Goal: Contribute content: Add original content to the website for others to see

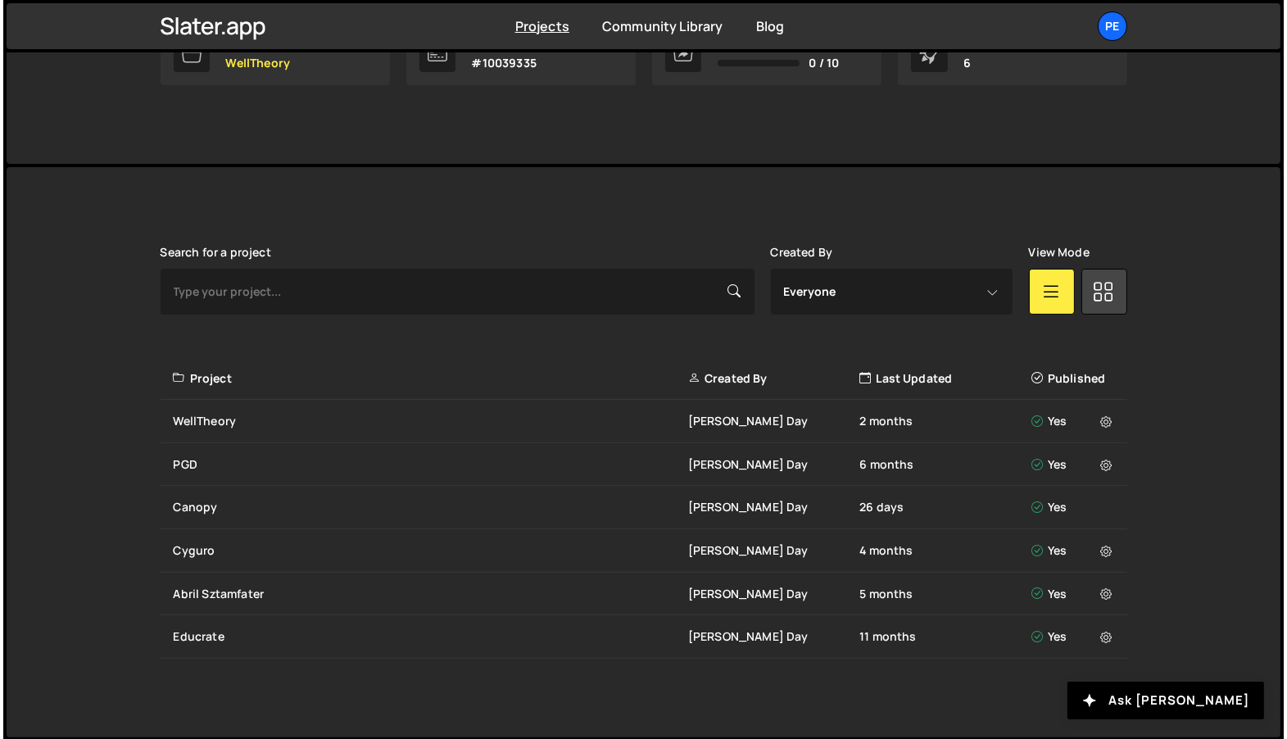
scroll to position [16, 0]
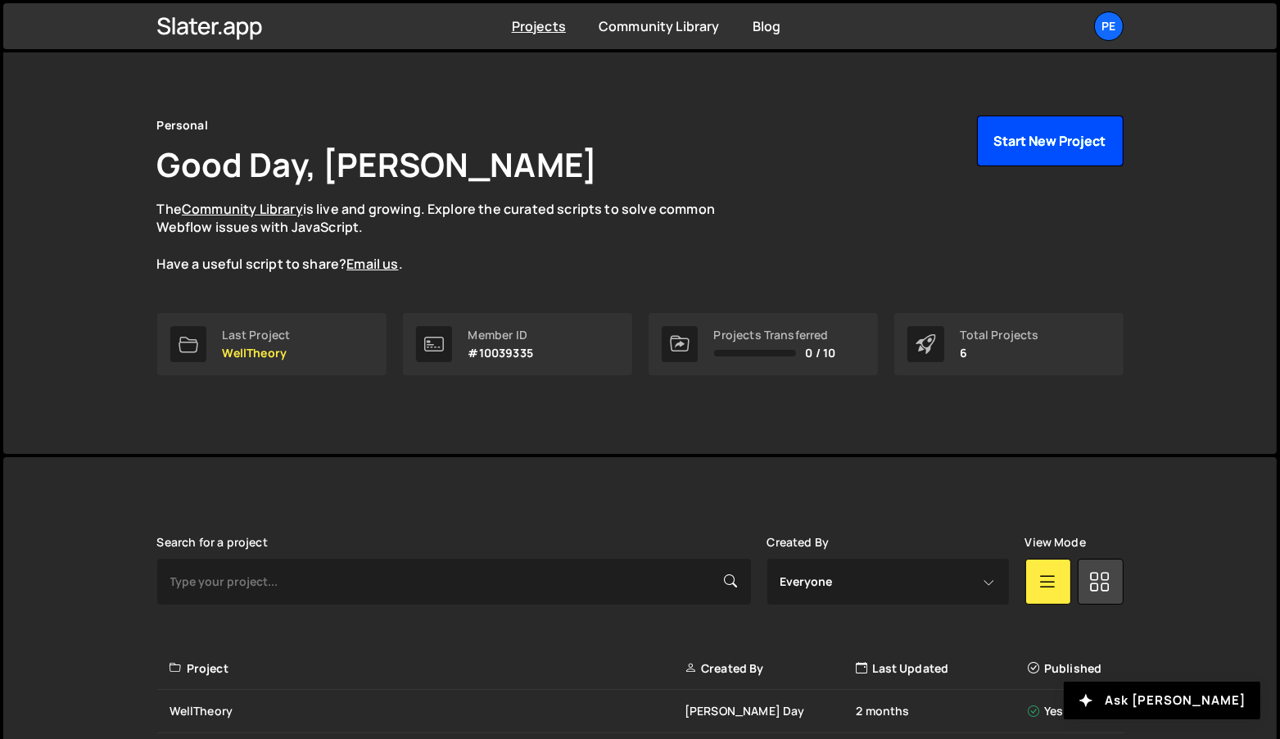
click at [1051, 147] on button "Start New Project" at bounding box center [1050, 140] width 147 height 51
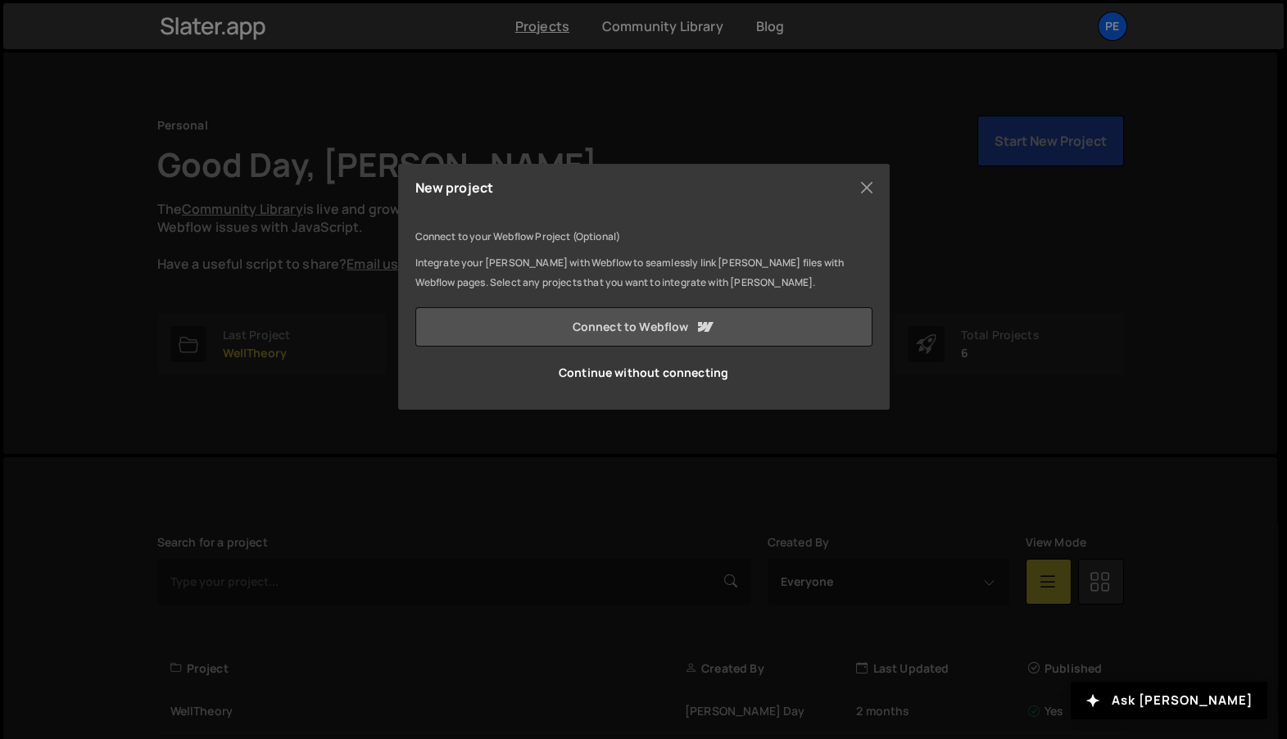
click at [696, 324] on icon at bounding box center [705, 327] width 20 height 20
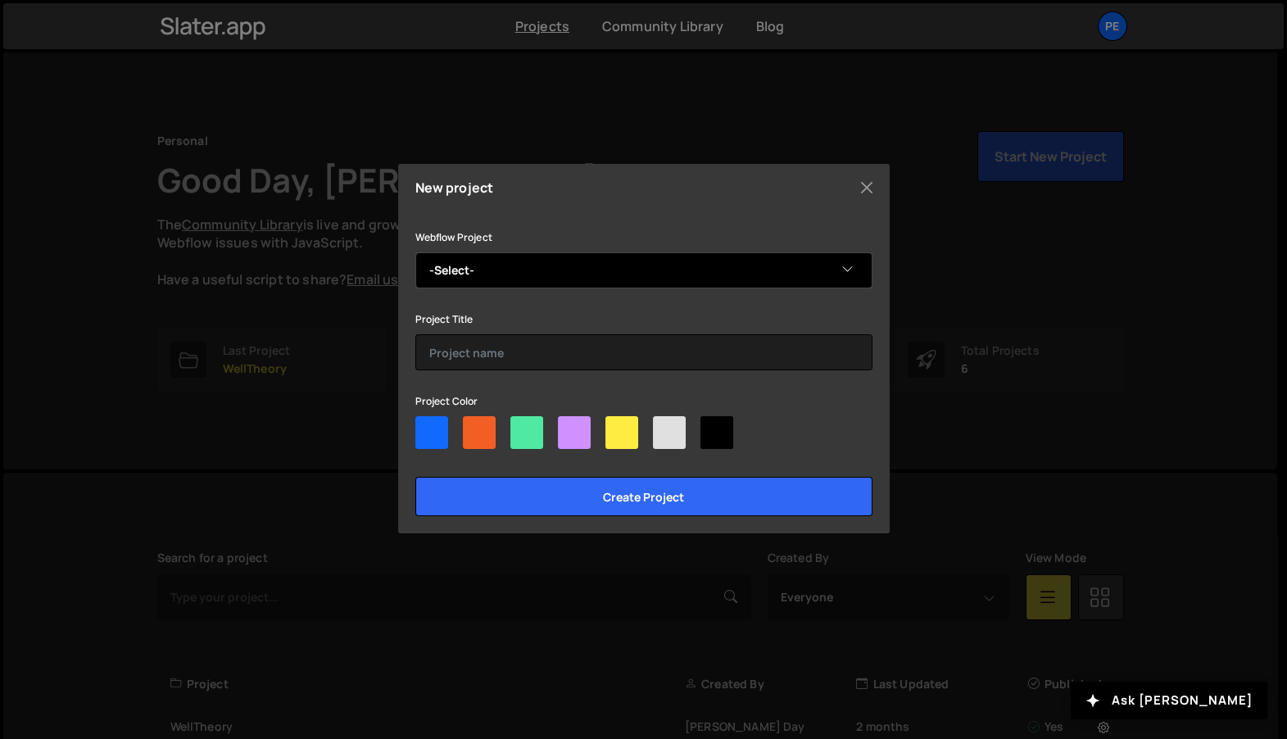
click at [550, 274] on select "-Select- Simon Data" at bounding box center [643, 270] width 457 height 36
select select "6578982aece0102430a52404"
click at [415, 252] on select "-Select- Simon Data" at bounding box center [643, 270] width 457 height 36
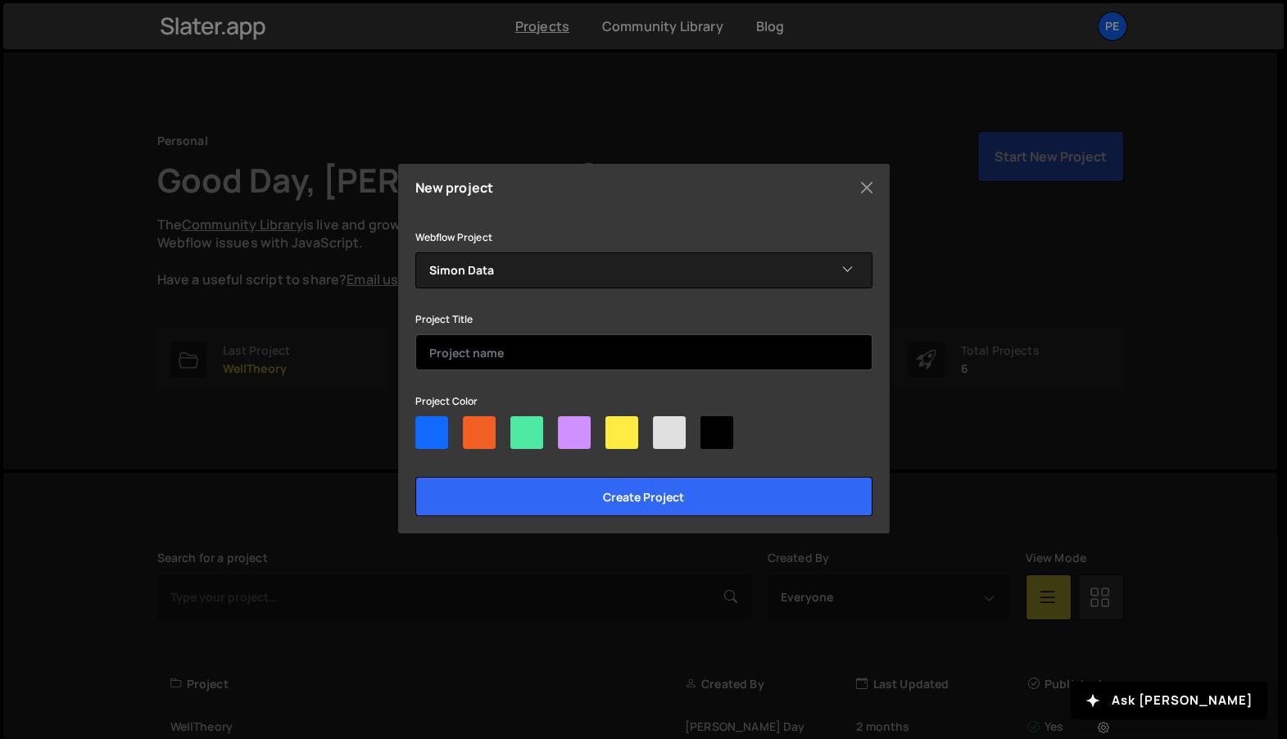
click at [535, 351] on input "text" at bounding box center [643, 352] width 457 height 36
type input "Simon Data"
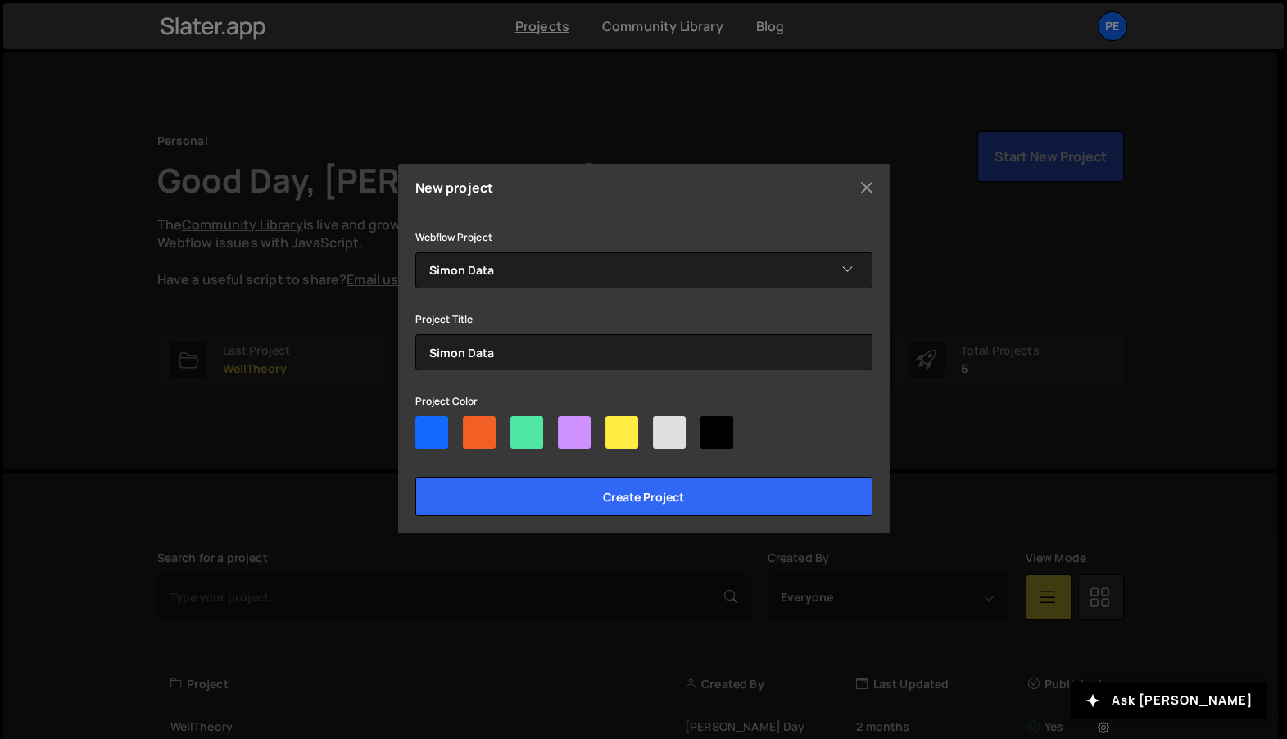
click at [559, 438] on div at bounding box center [574, 432] width 33 height 33
click at [559, 427] on input"] "radio" at bounding box center [563, 421] width 11 height 11
radio input"] "true"
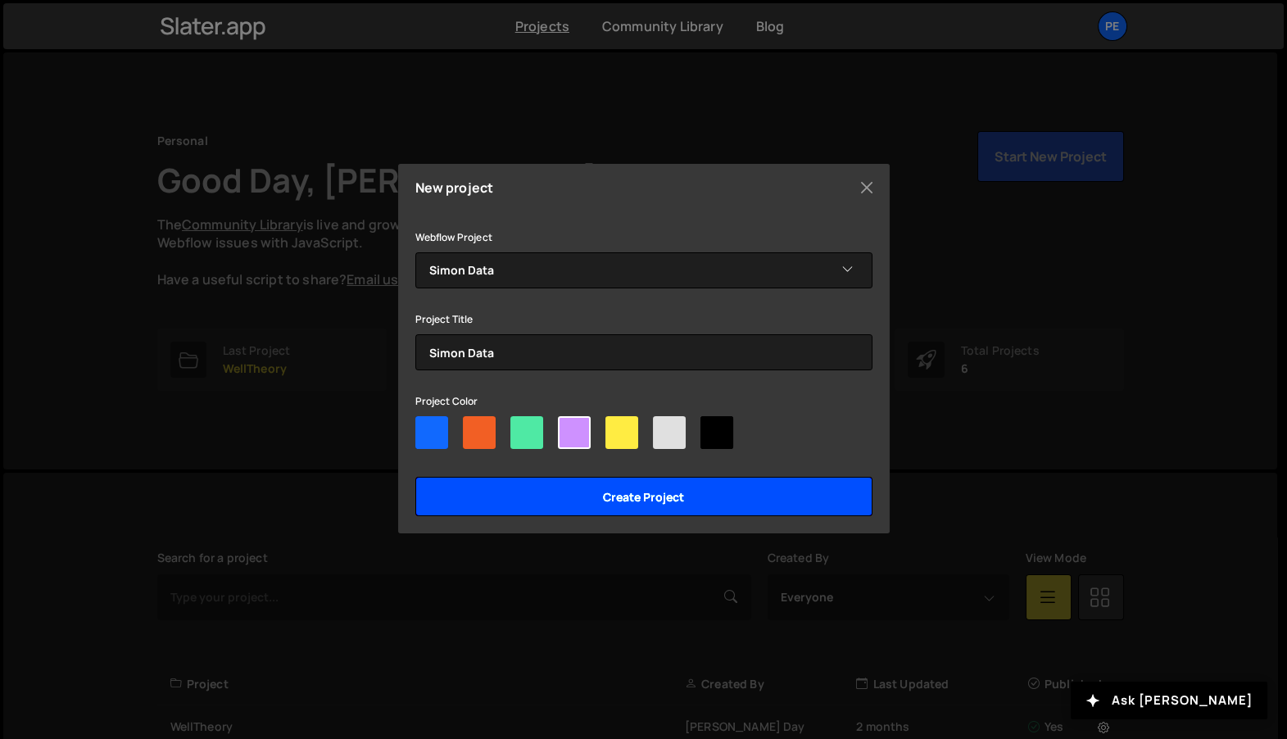
click at [582, 486] on input "Create project" at bounding box center [643, 496] width 457 height 39
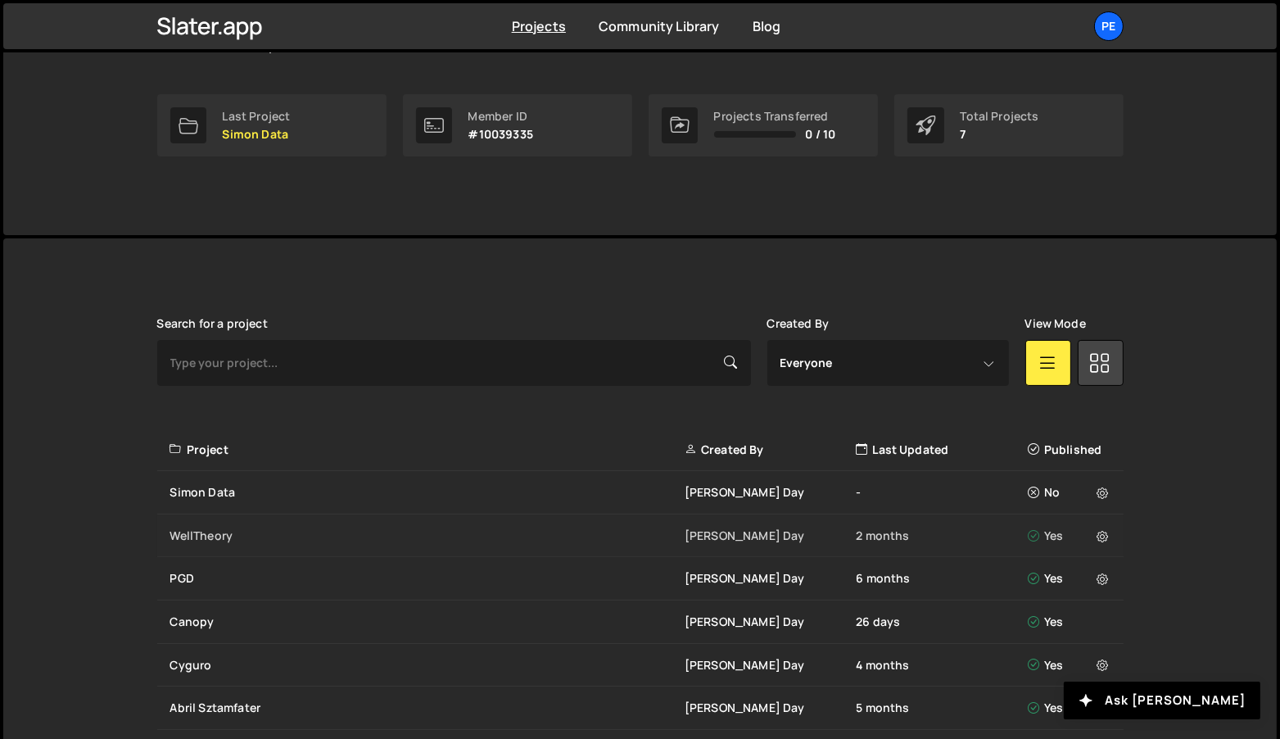
scroll to position [310, 0]
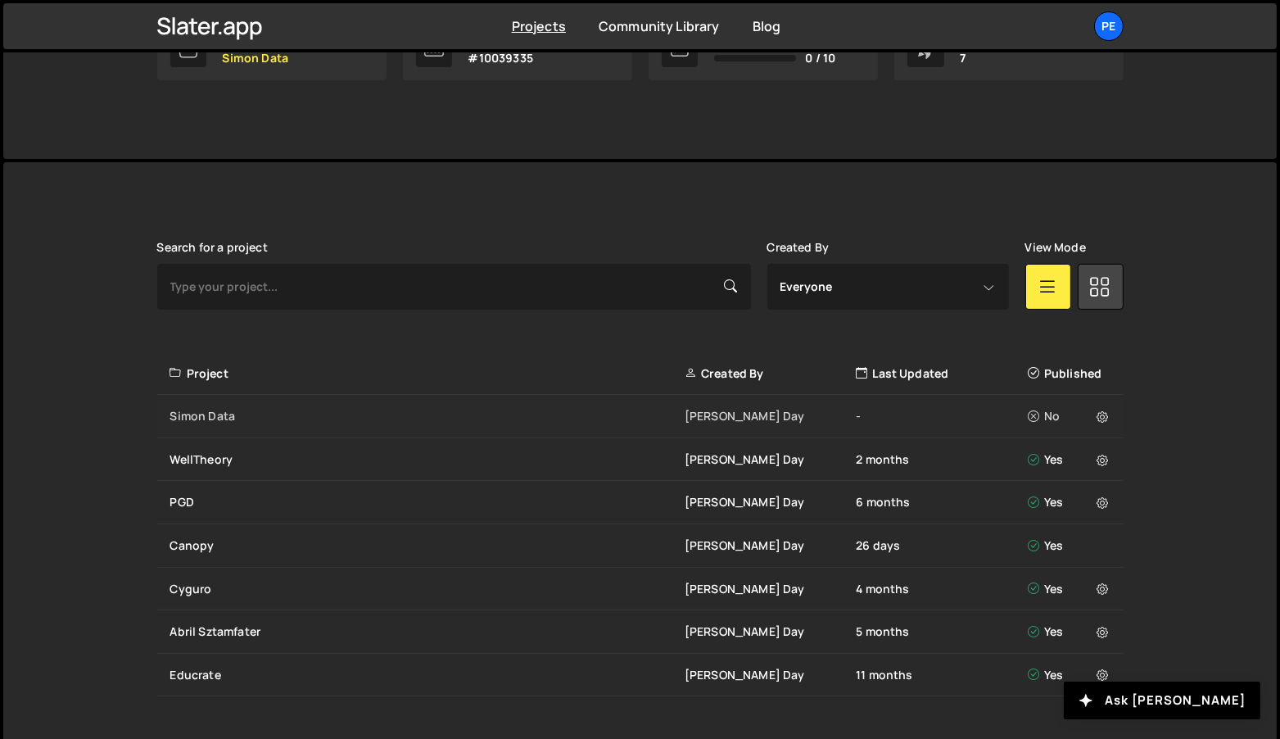
click at [212, 419] on div "Simon Data" at bounding box center [427, 416] width 514 height 16
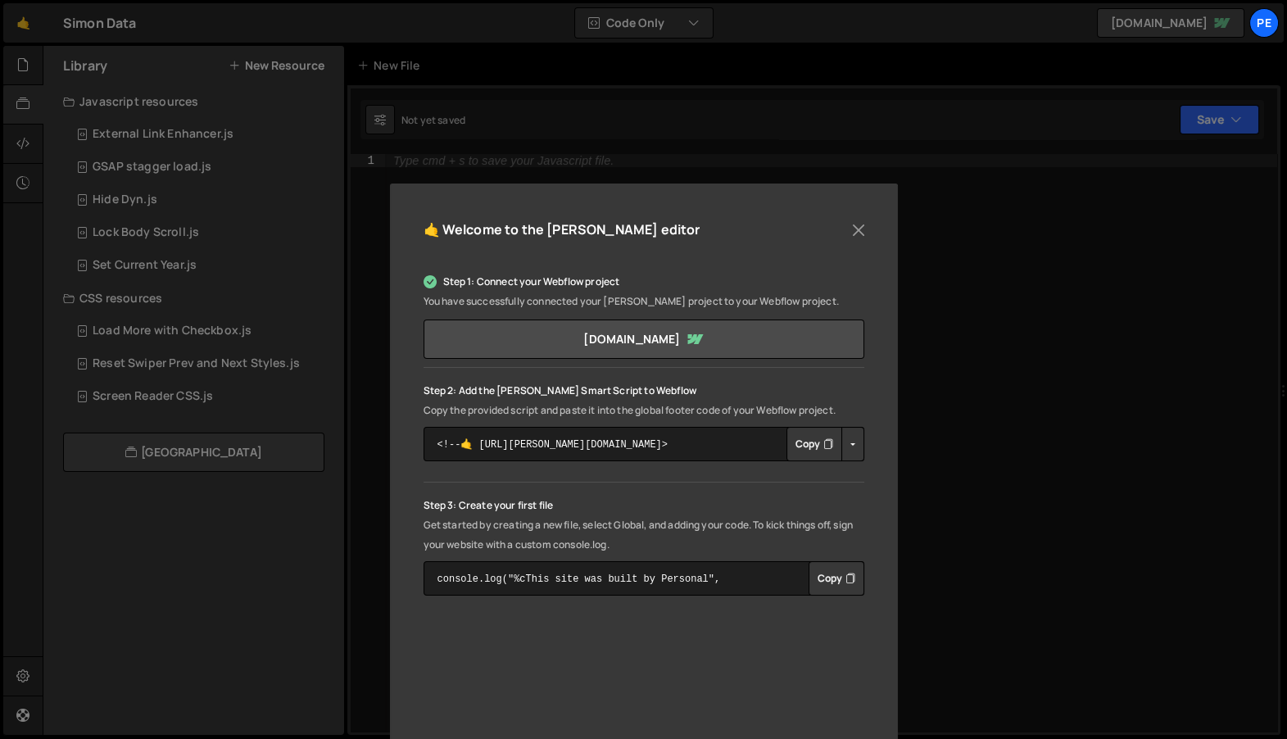
scroll to position [174, 0]
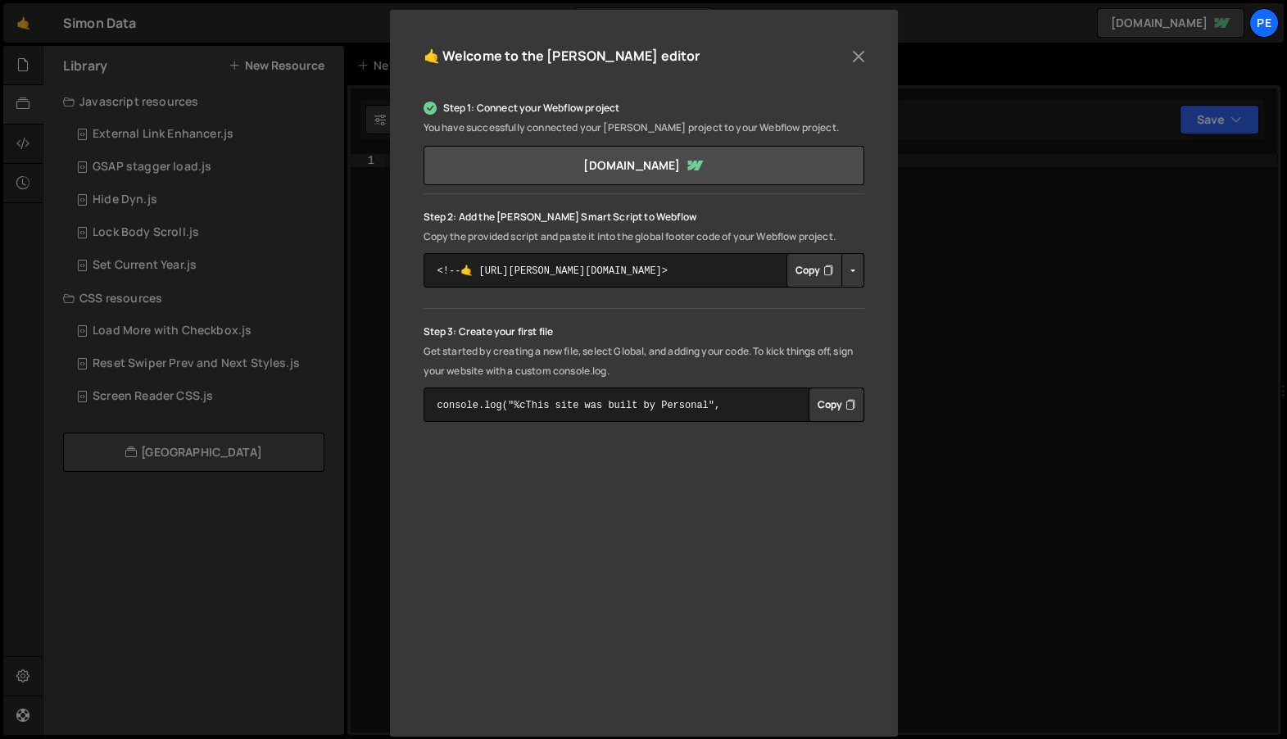
click at [814, 274] on button "Copy" at bounding box center [814, 270] width 56 height 34
click at [862, 40] on div "🤙 Welcome to the Slater editor Step 1: Connect your Webflow project You have su…" at bounding box center [644, 373] width 508 height 727
click at [860, 60] on button "Close" at bounding box center [858, 56] width 25 height 25
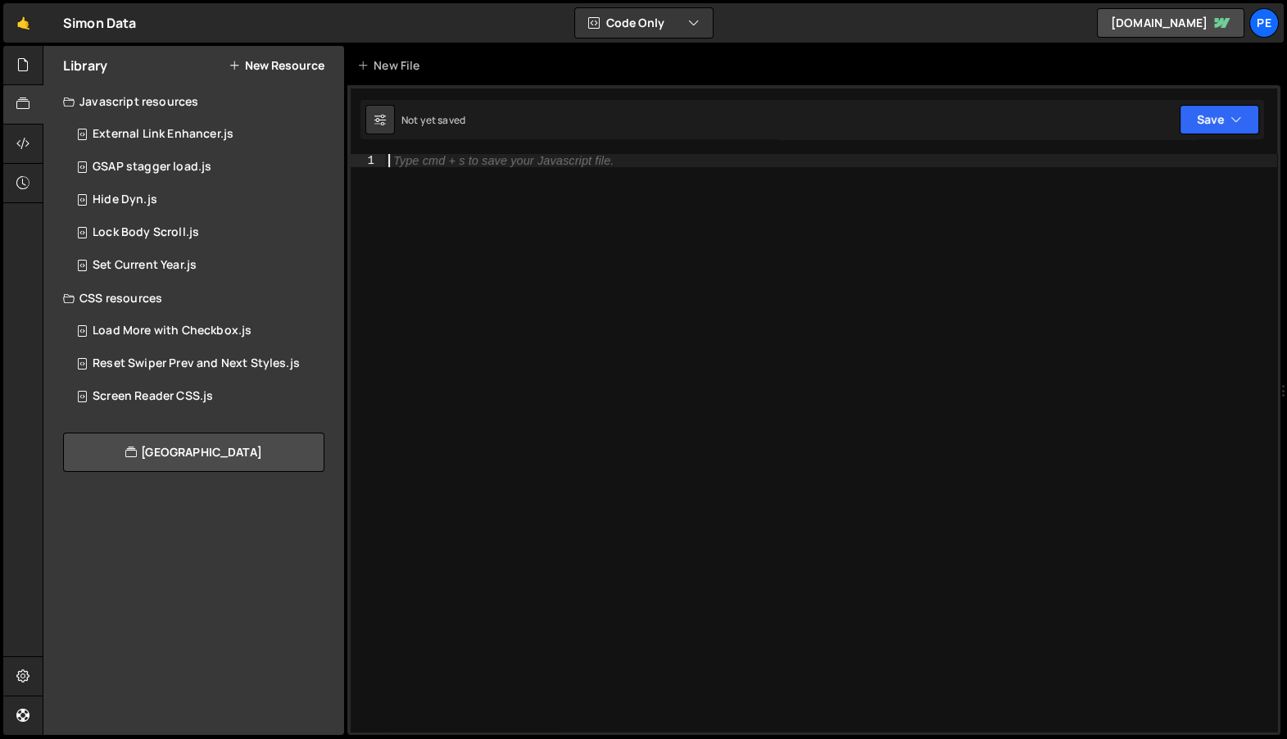
click at [482, 413] on div "Type cmd + s to save your Javascript file." at bounding box center [831, 456] width 893 height 605
click at [19, 68] on icon at bounding box center [22, 65] width 13 height 18
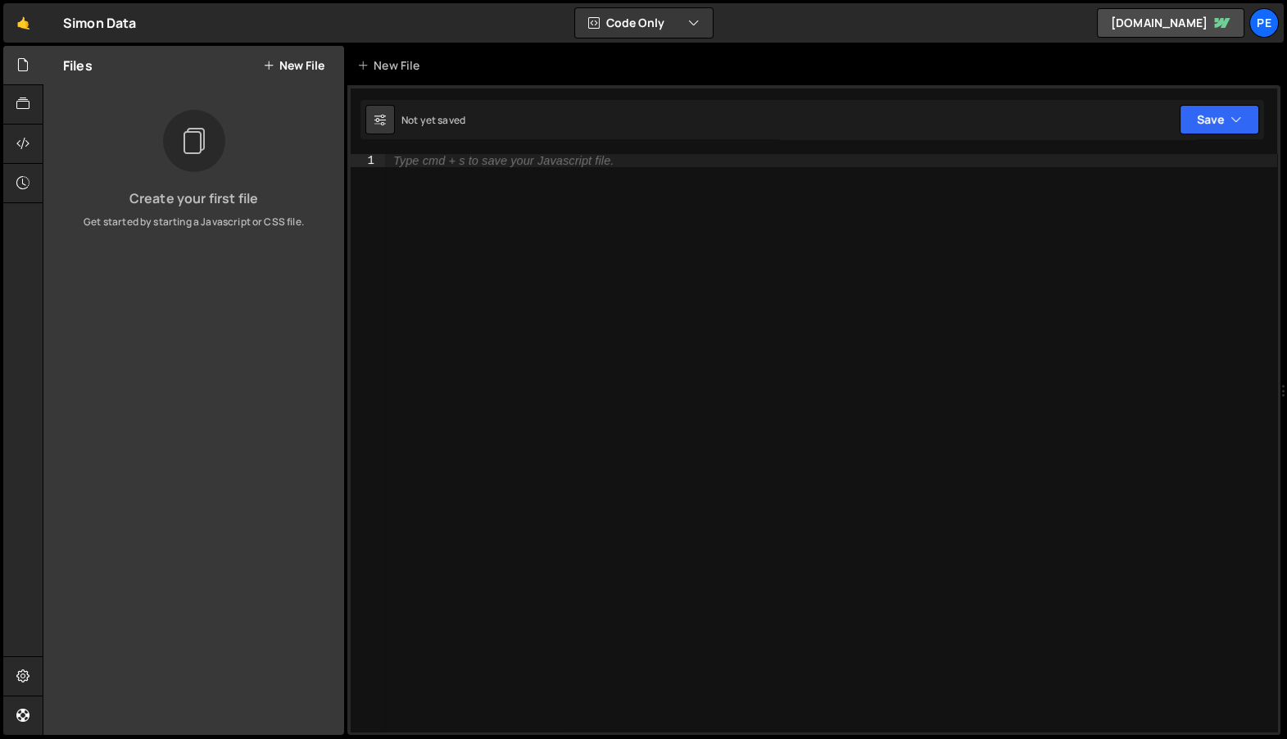
click at [197, 320] on div "Files New File Create your first file Get started by starting a Javascript or C…" at bounding box center [193, 390] width 301 height 689
drag, startPoint x: 295, startPoint y: 66, endPoint x: 186, endPoint y: 151, distance: 137.8
click at [186, 151] on div "Files New File Create your first file Get started by starting a Javascript or C…" at bounding box center [193, 390] width 301 height 689
click at [474, 274] on div "Type cmd + s to save your Javascript file." at bounding box center [831, 456] width 893 height 605
click at [297, 84] on div "Files New File" at bounding box center [193, 65] width 301 height 39
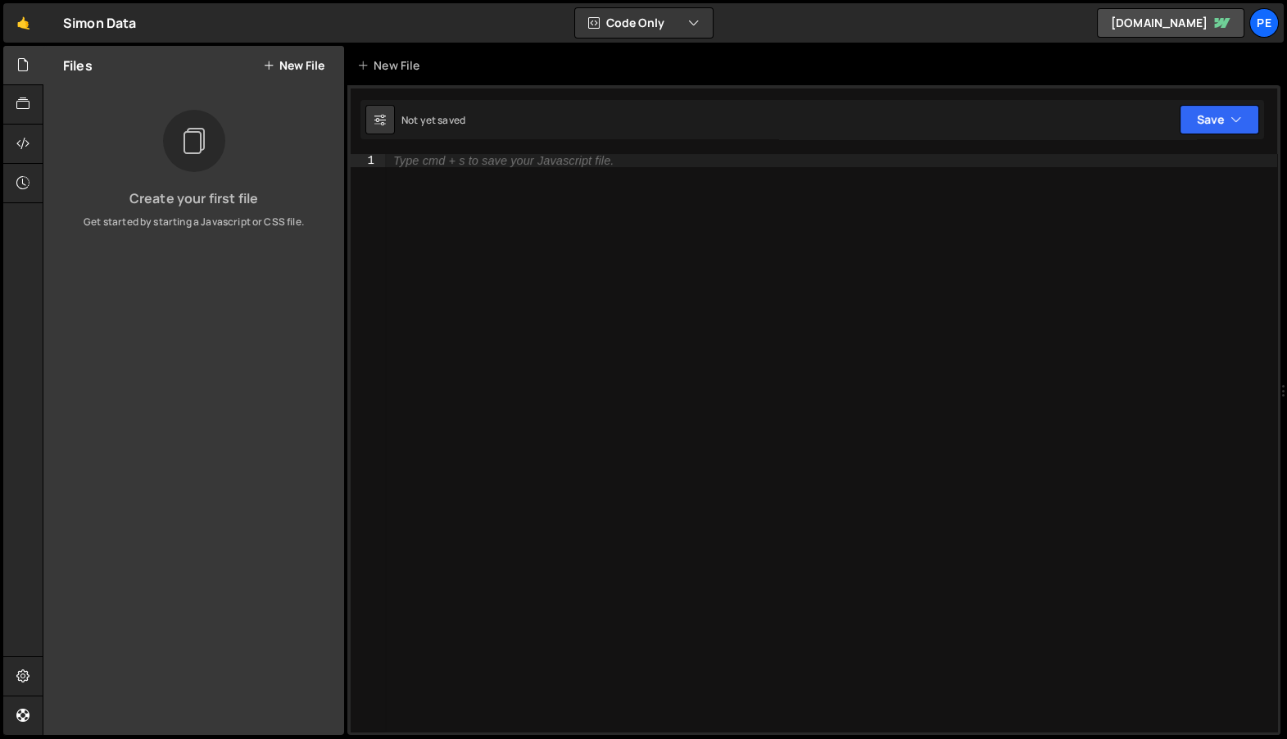
click at [297, 70] on button "New File" at bounding box center [293, 65] width 61 height 13
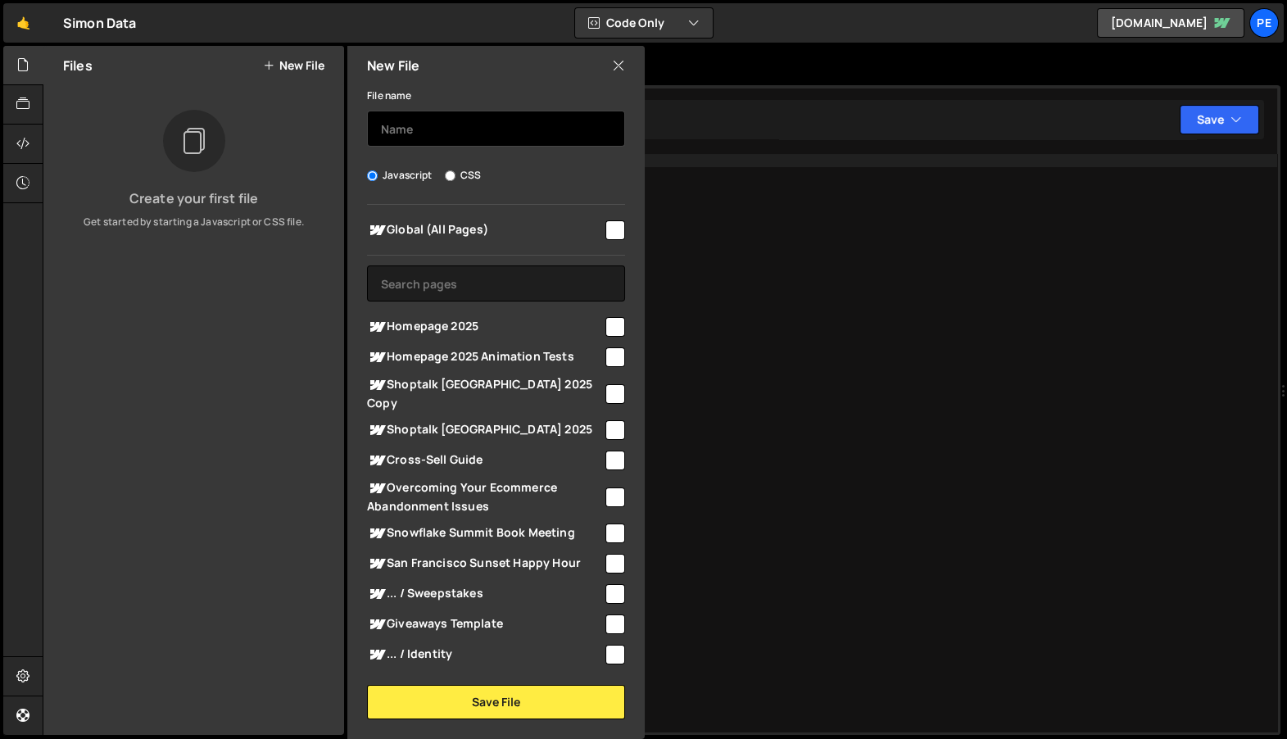
click at [405, 118] on input "text" at bounding box center [496, 129] width 258 height 36
type input "Home Graph Hover"
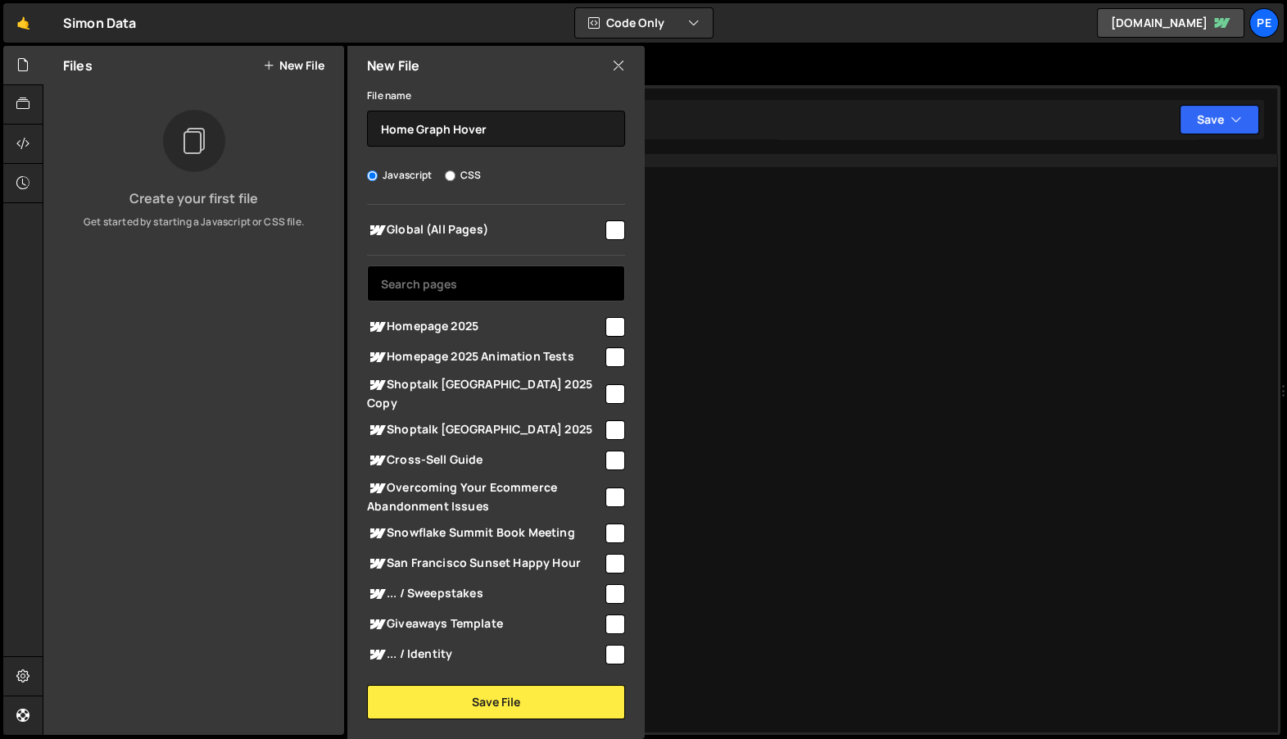
click at [556, 283] on input "text" at bounding box center [496, 283] width 258 height 36
click at [603, 332] on div at bounding box center [614, 326] width 22 height 22
click at [605, 329] on input "checkbox" at bounding box center [615, 327] width 20 height 20
checkbox input "true"
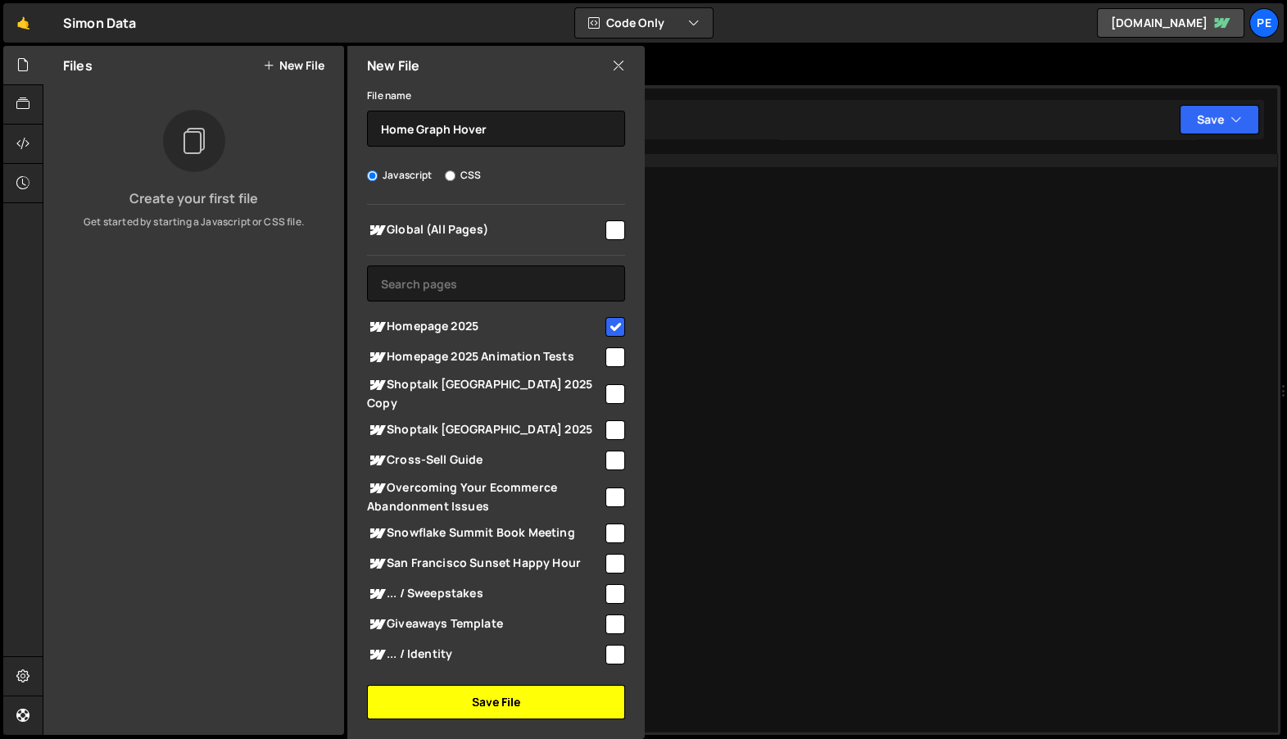
click at [490, 692] on button "Save File" at bounding box center [496, 702] width 258 height 34
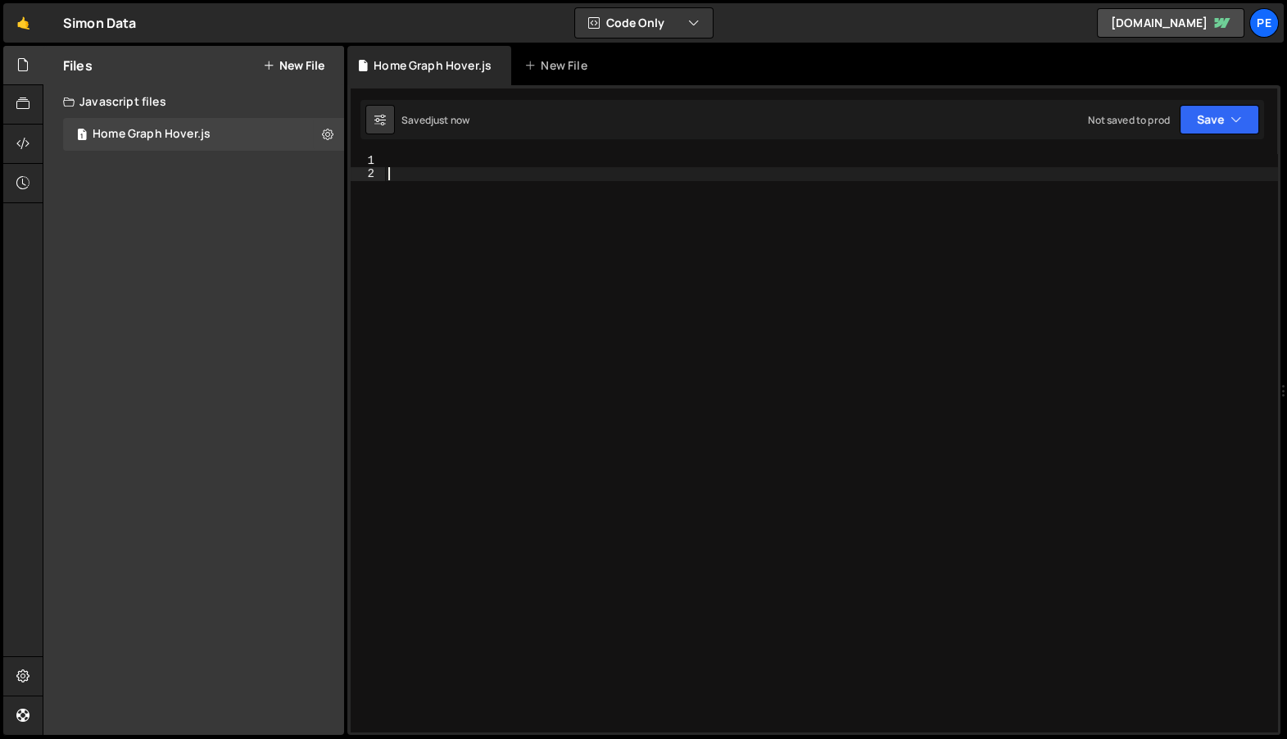
click at [508, 488] on div at bounding box center [831, 456] width 893 height 605
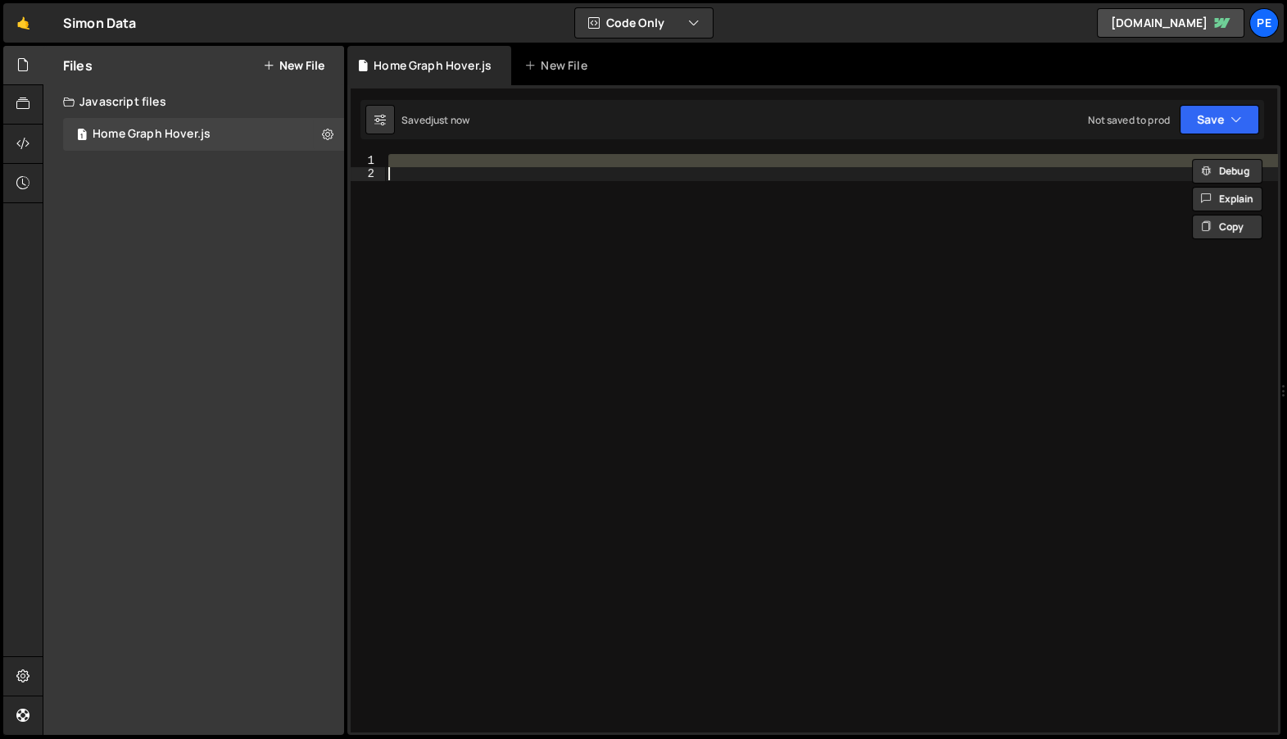
paste textarea
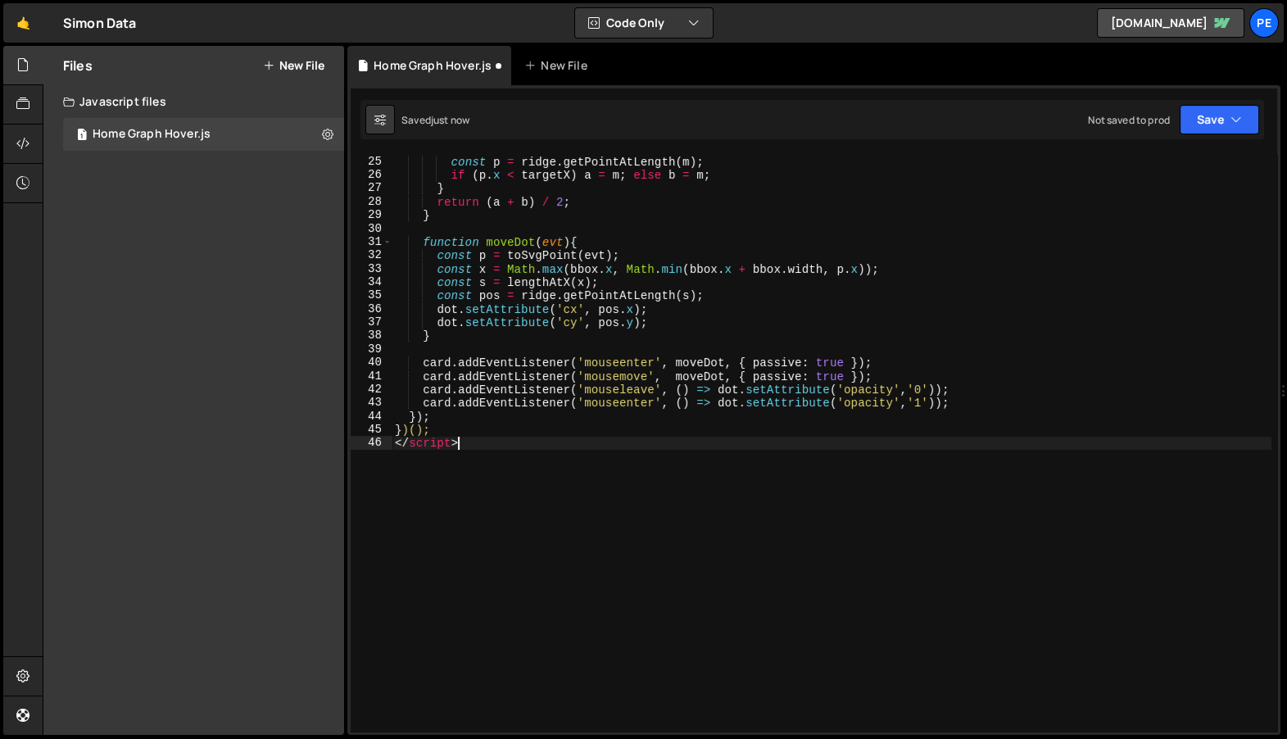
scroll to position [320, 0]
type textarea "</script"
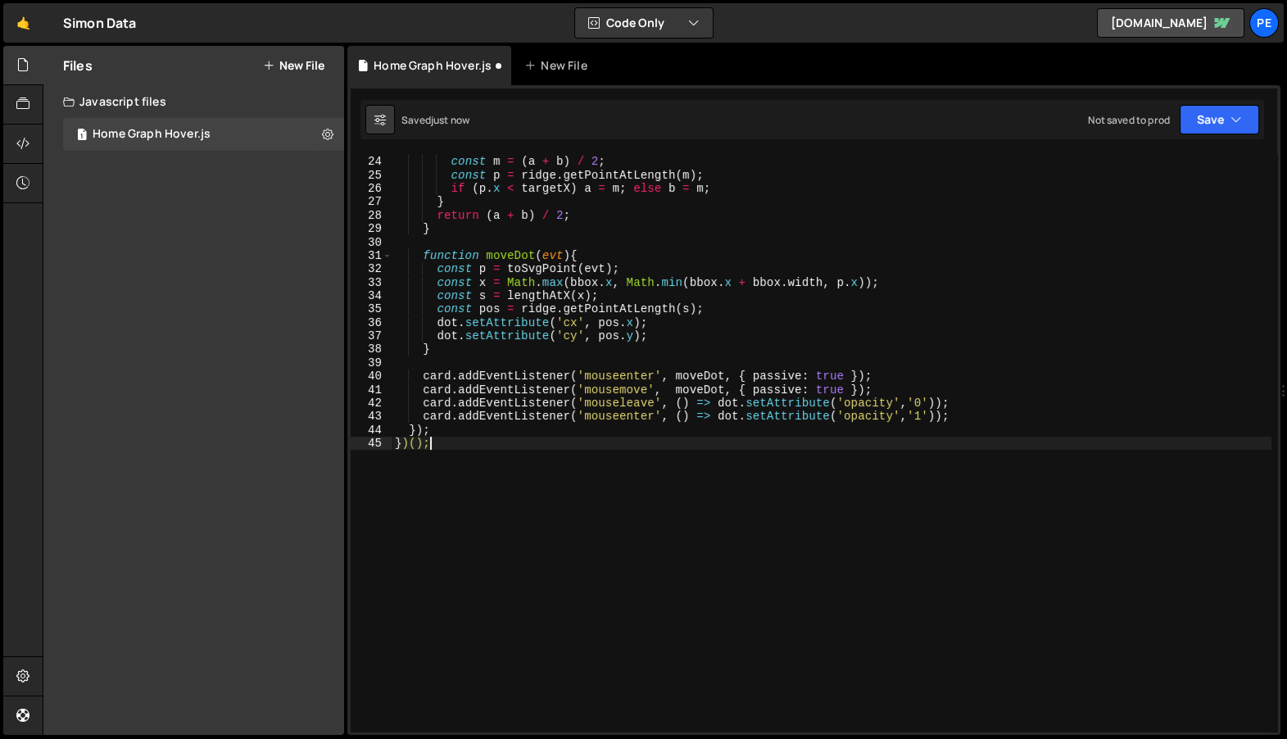
type textarea "<script>"
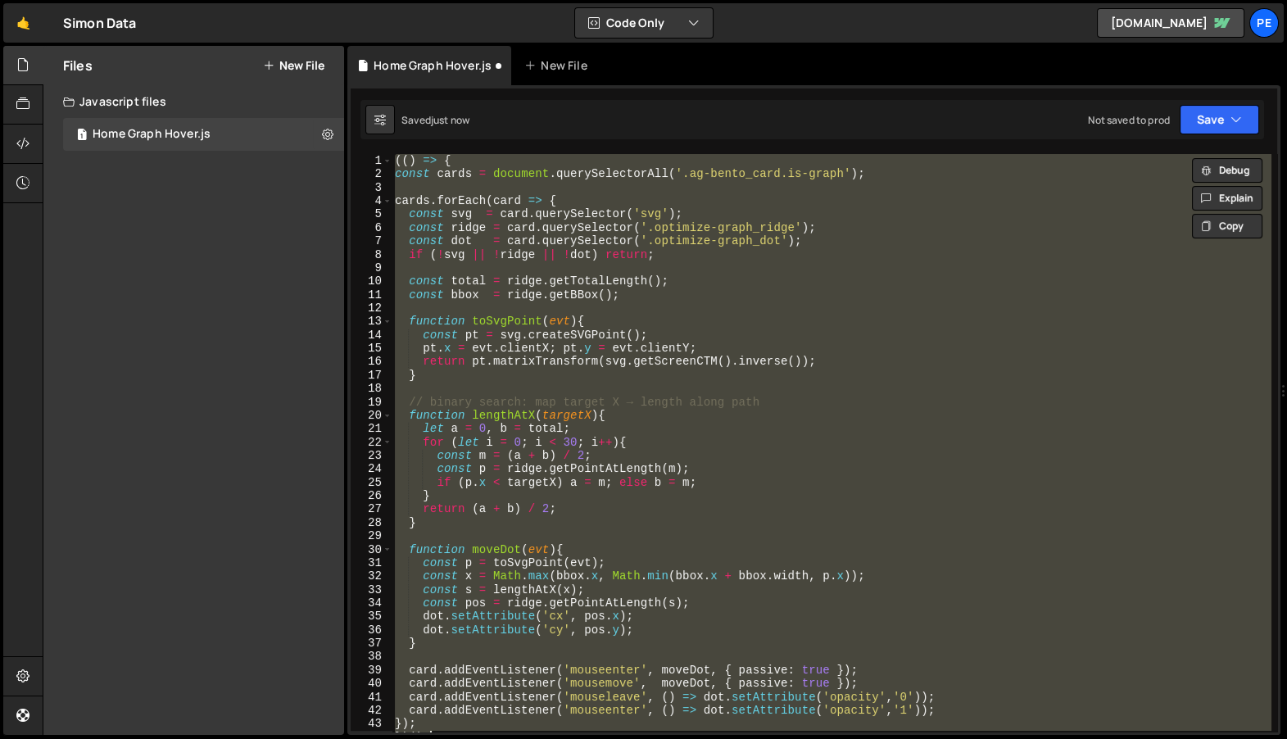
click at [639, 559] on div "(( ) => { const cards = document . querySelectorAll ( '.ag-bento_card.is-graph'…" at bounding box center [831, 442] width 879 height 577
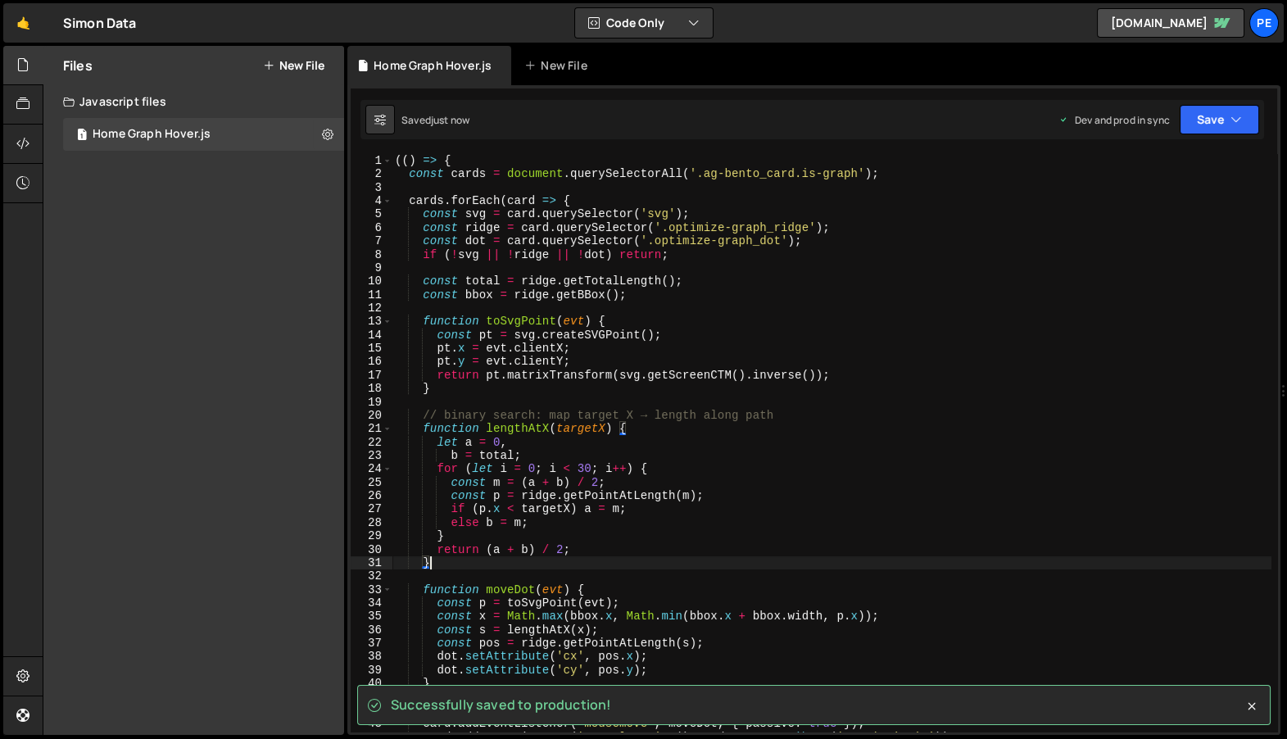
type textarea "})();"
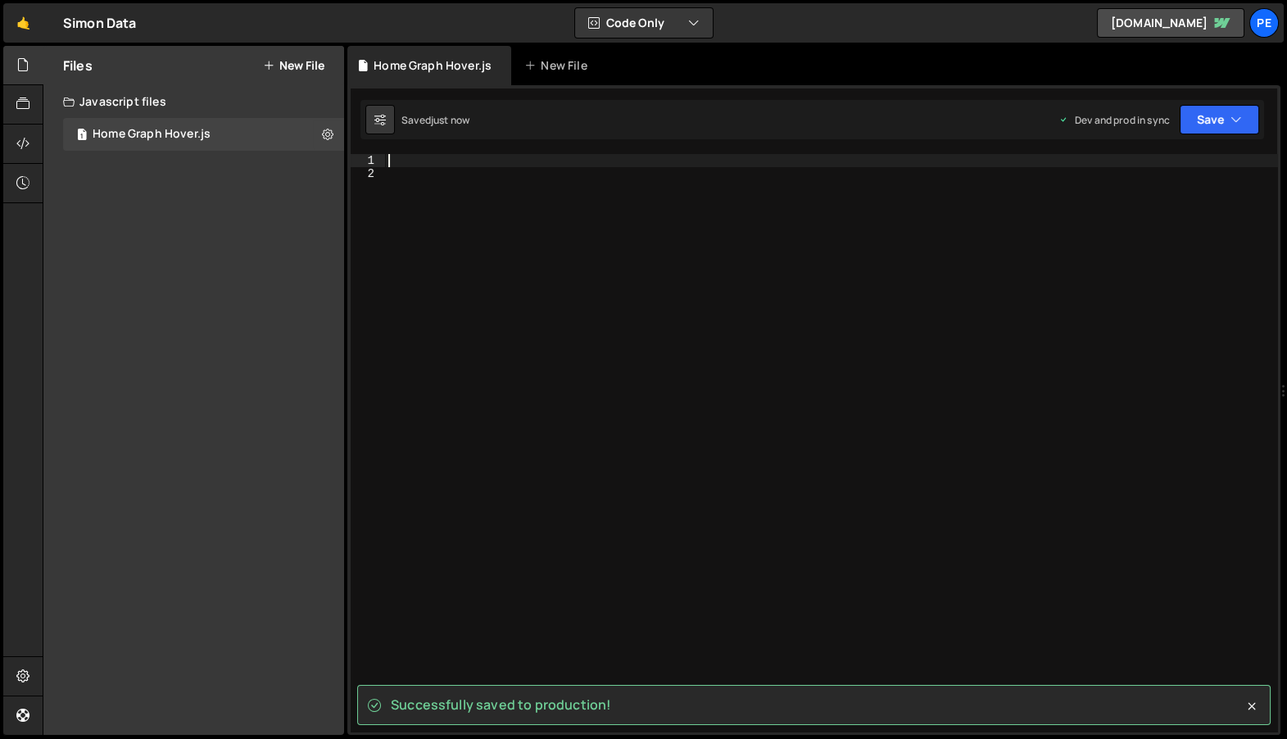
click at [976, 281] on div at bounding box center [831, 456] width 893 height 605
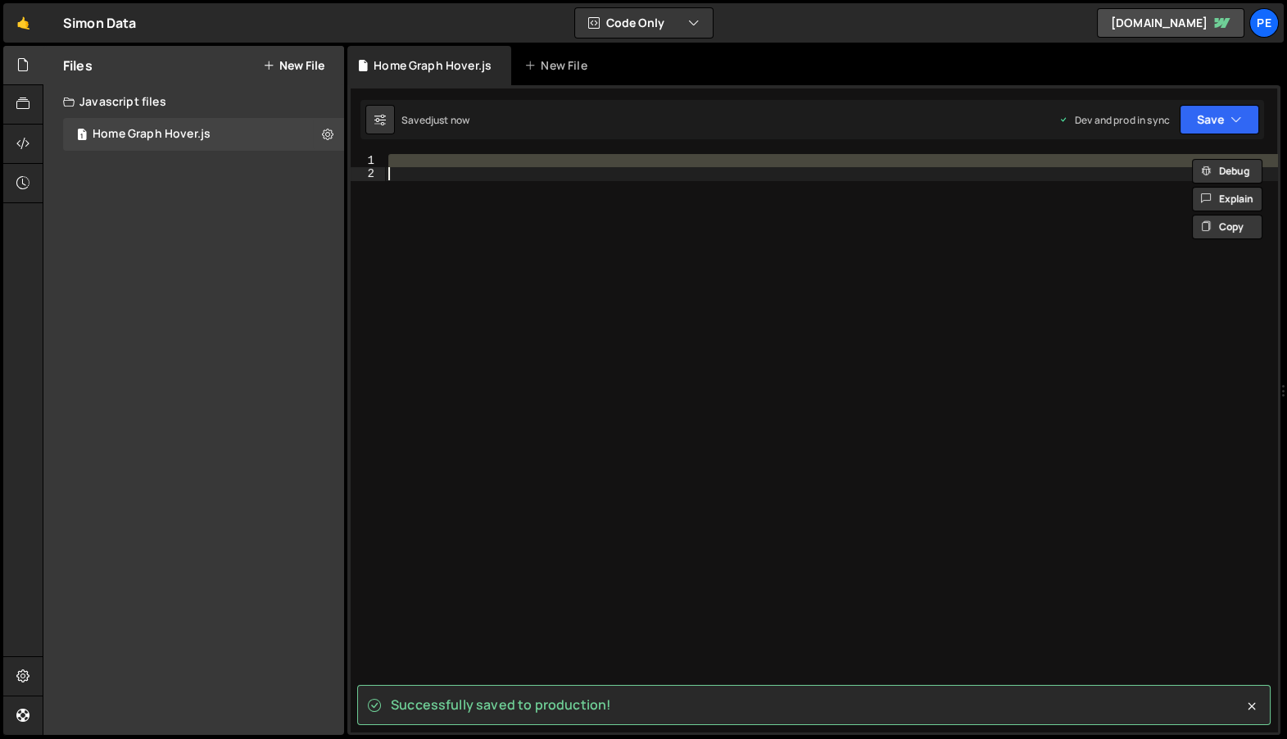
paste textarea
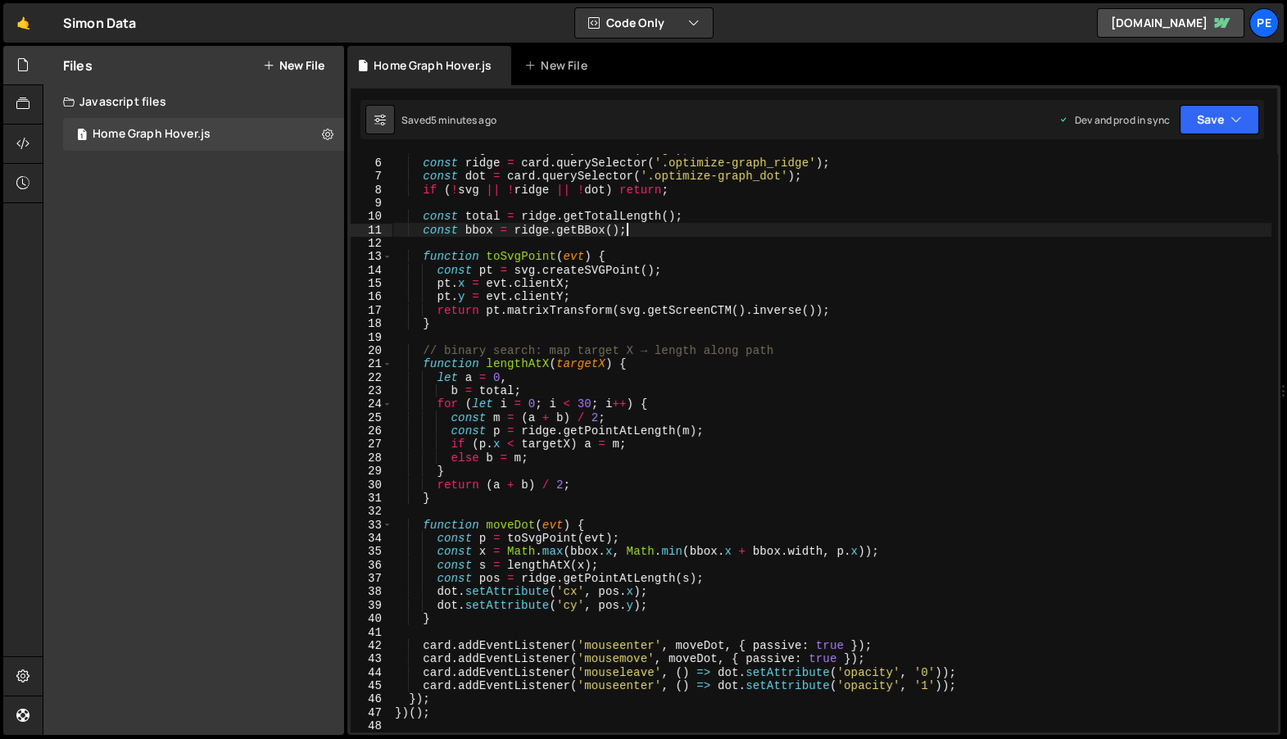
click at [697, 224] on div "const svg = card . querySelector ( 'svg' ) ; const ridge = card . querySelector…" at bounding box center [832, 445] width 880 height 605
type textarea "})();"
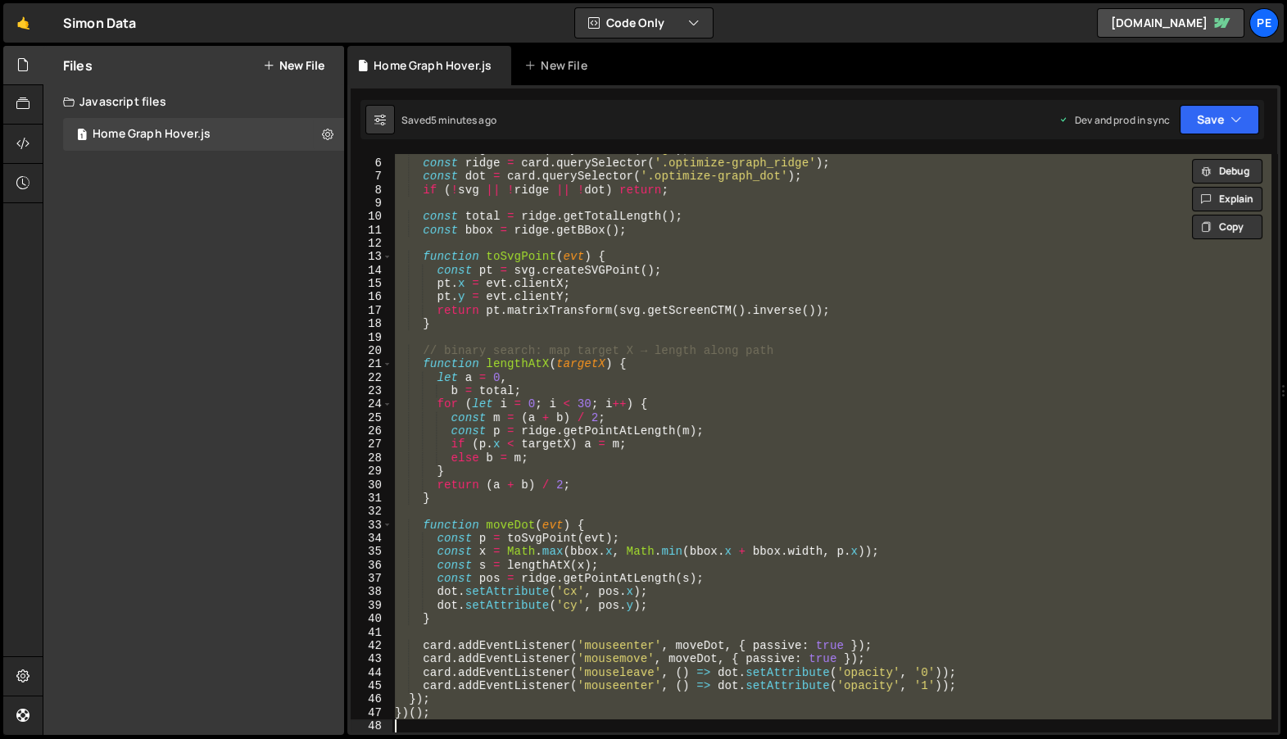
paste textarea
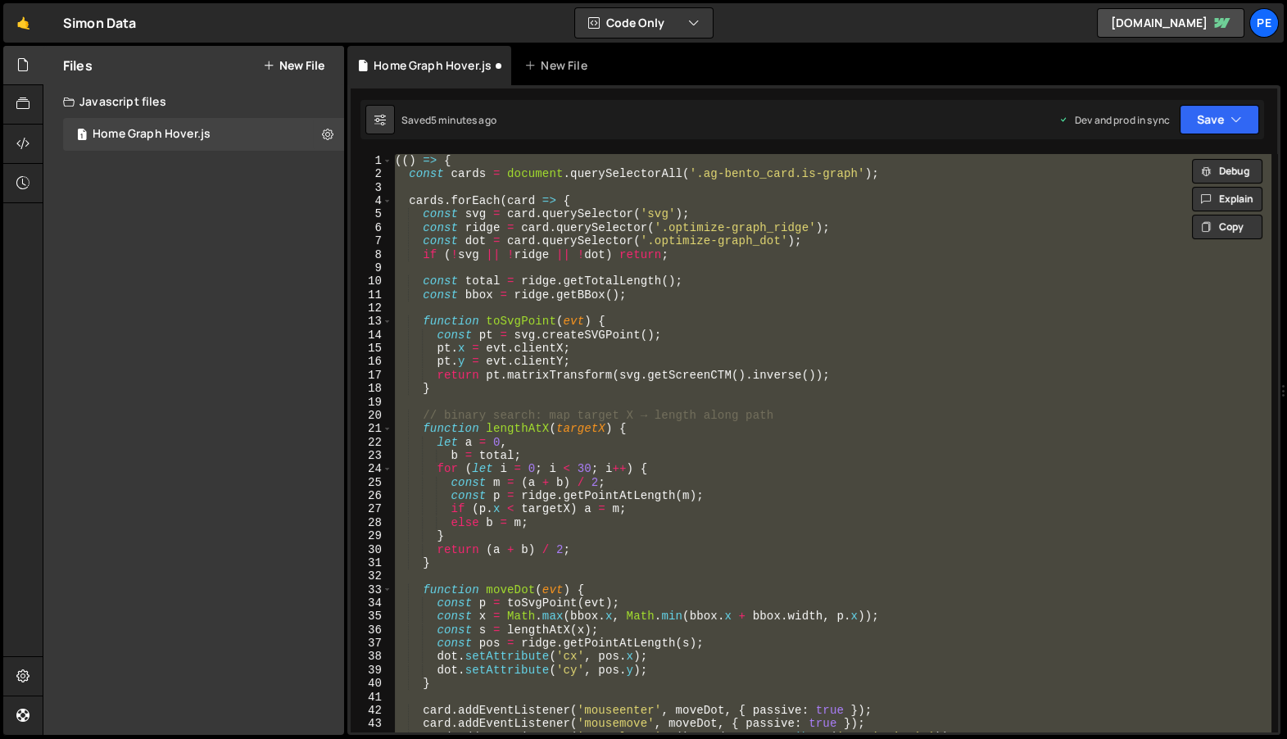
click at [618, 446] on div "(( ) => { const cards = document . querySelectorAll ( '.ag-bento_card.is-graph'…" at bounding box center [831, 442] width 879 height 577
type textarea "let a = 0,"
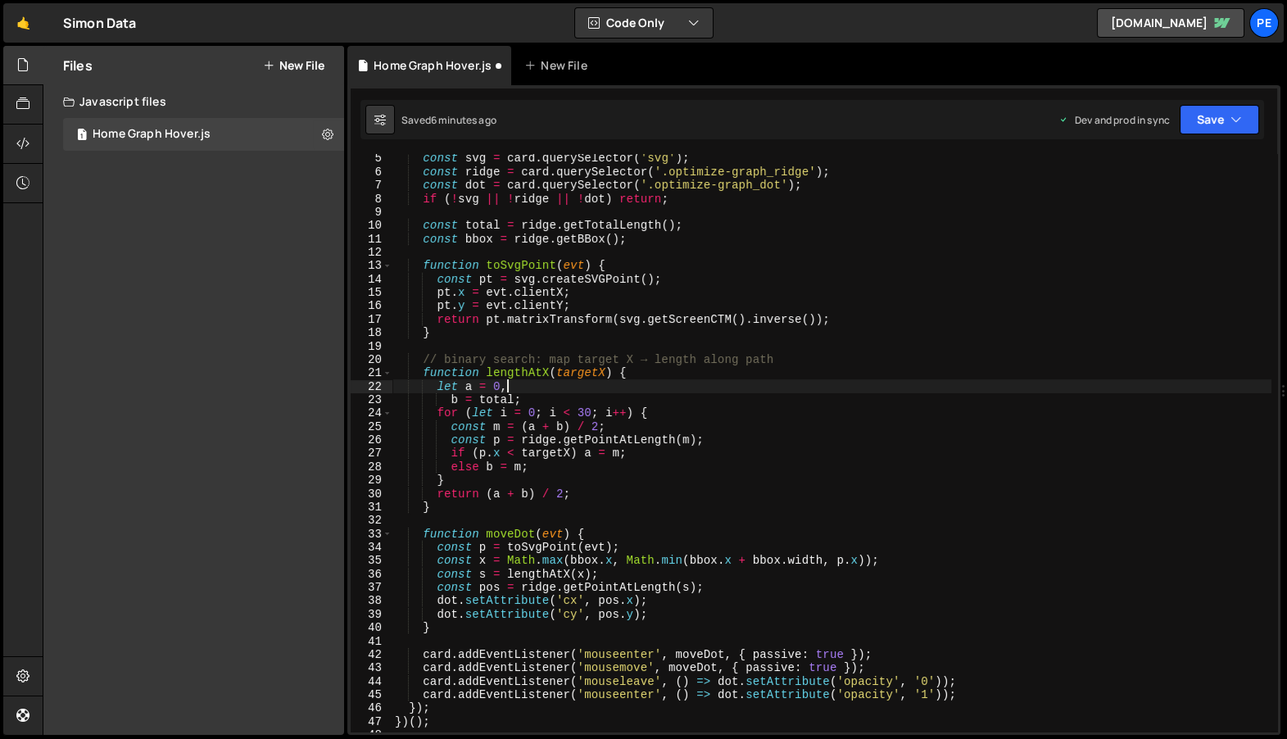
scroll to position [129, 0]
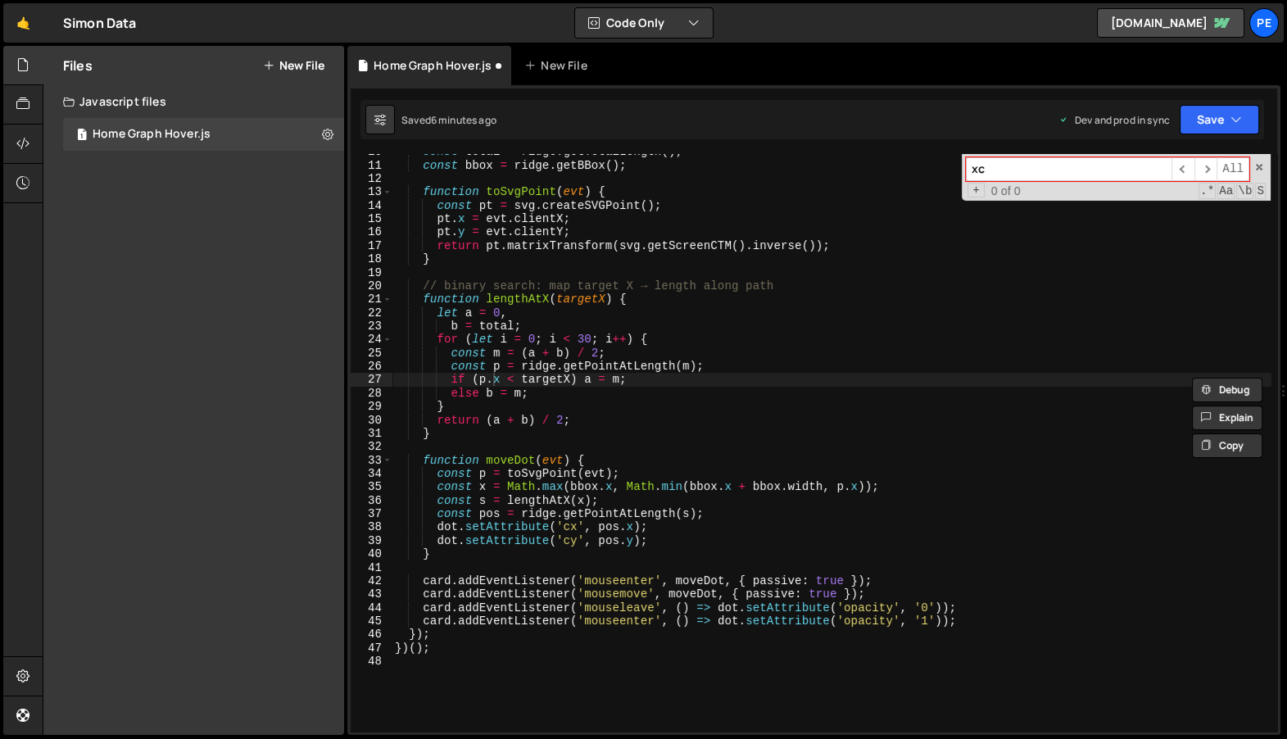
type input "x"
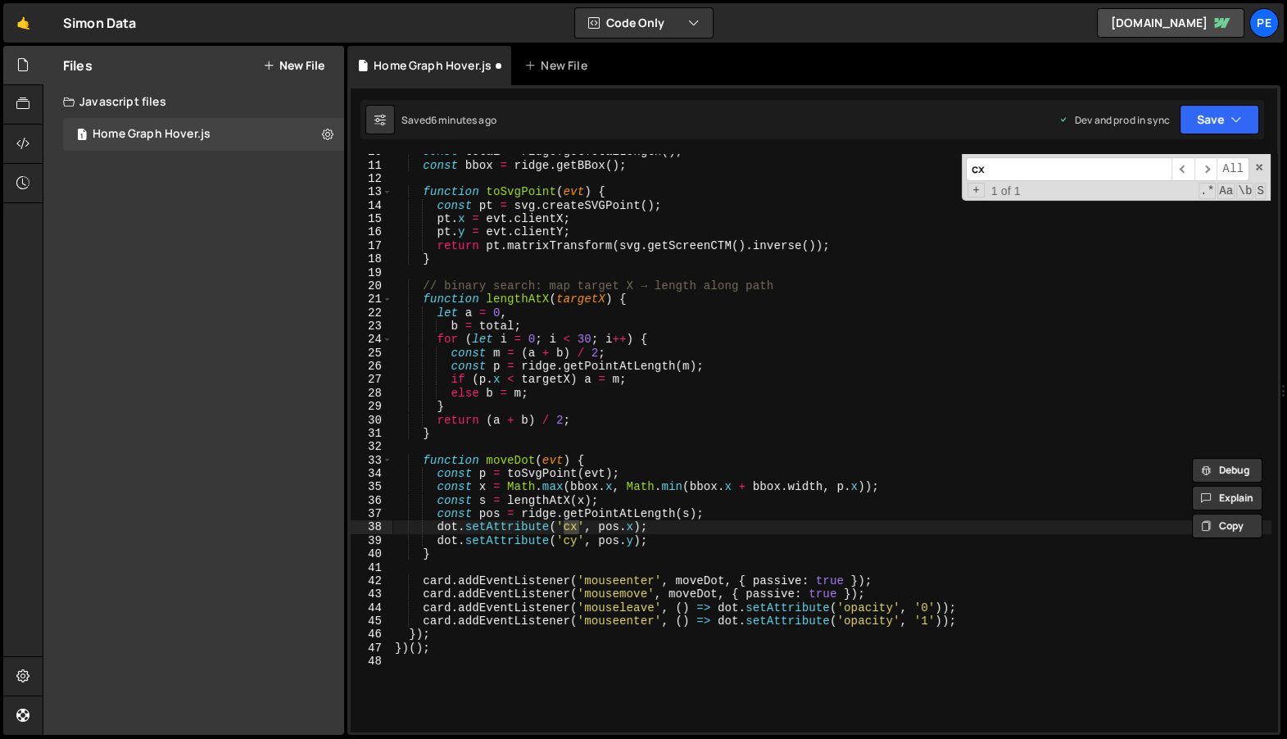
type input "cx"
type textarea "dot.setAttribute('cy', pos.y);"
click at [651, 539] on div "const total = ridge . getTotalLength ( ) ; const bbox = ridge . getBBox ( ) ; f…" at bounding box center [832, 447] width 880 height 605
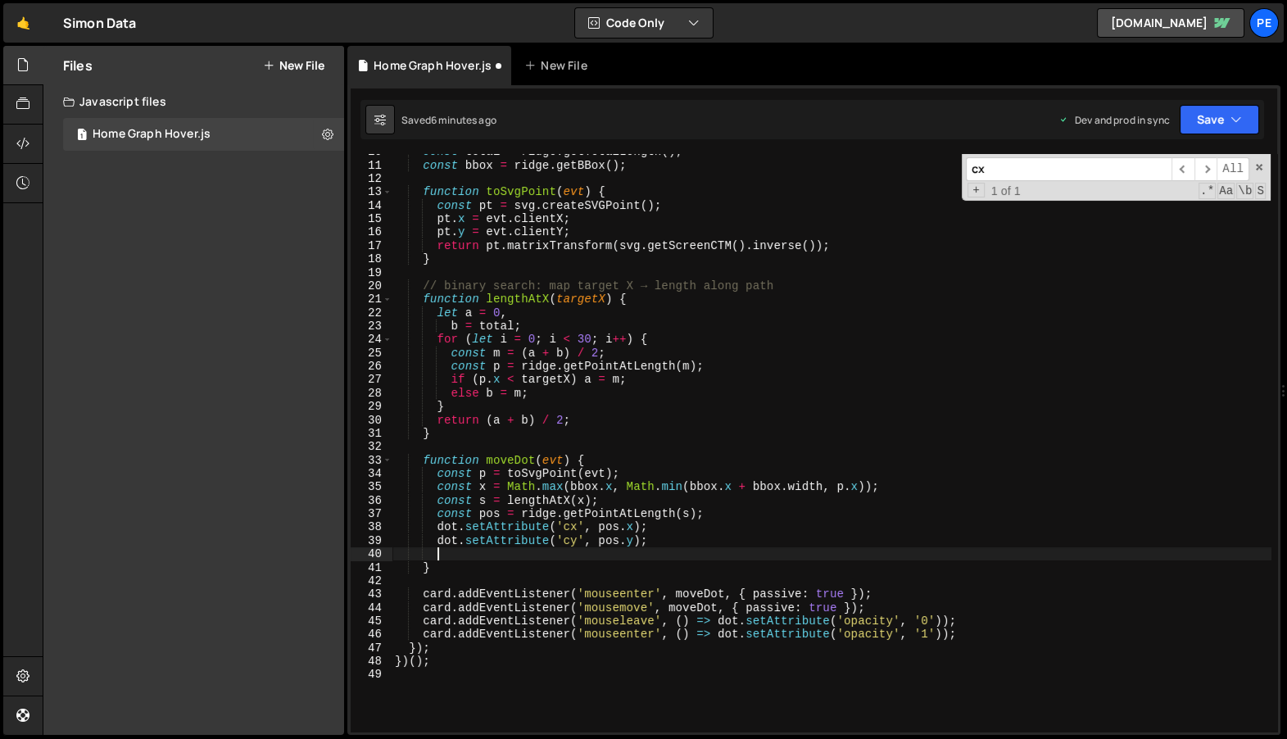
paste textarea
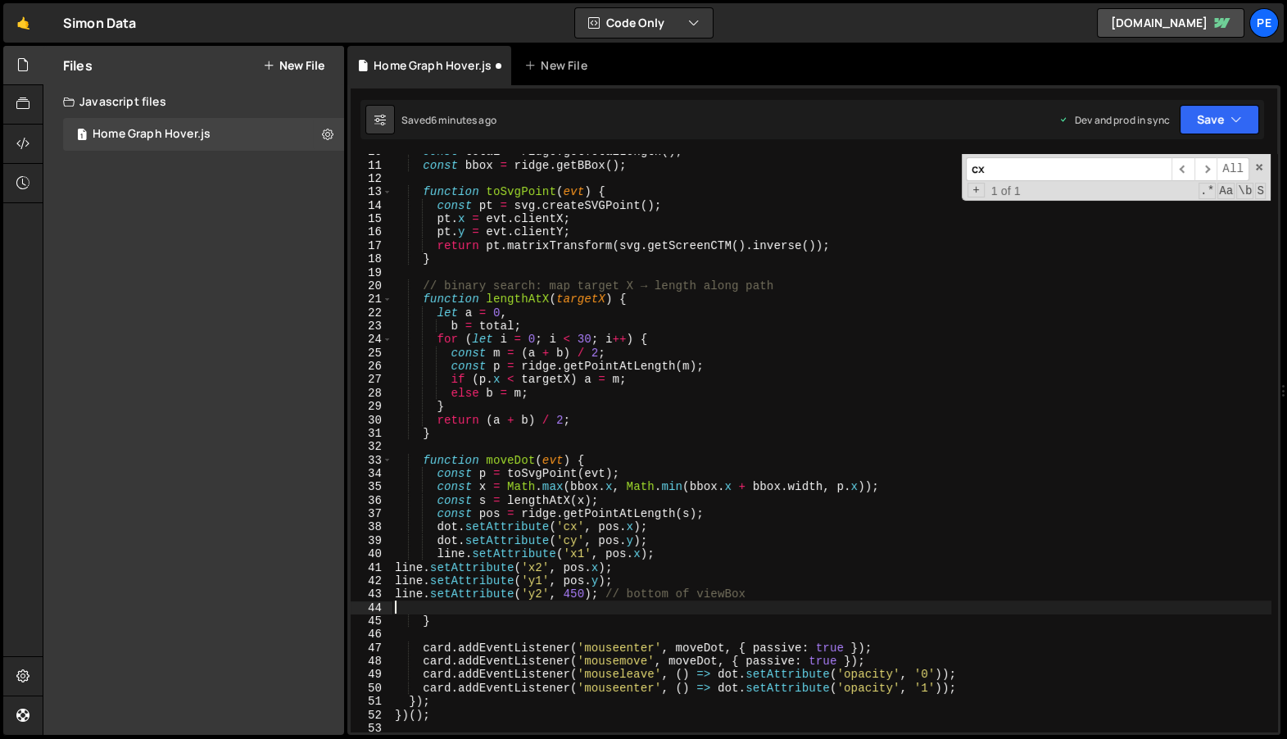
type textarea "})();"
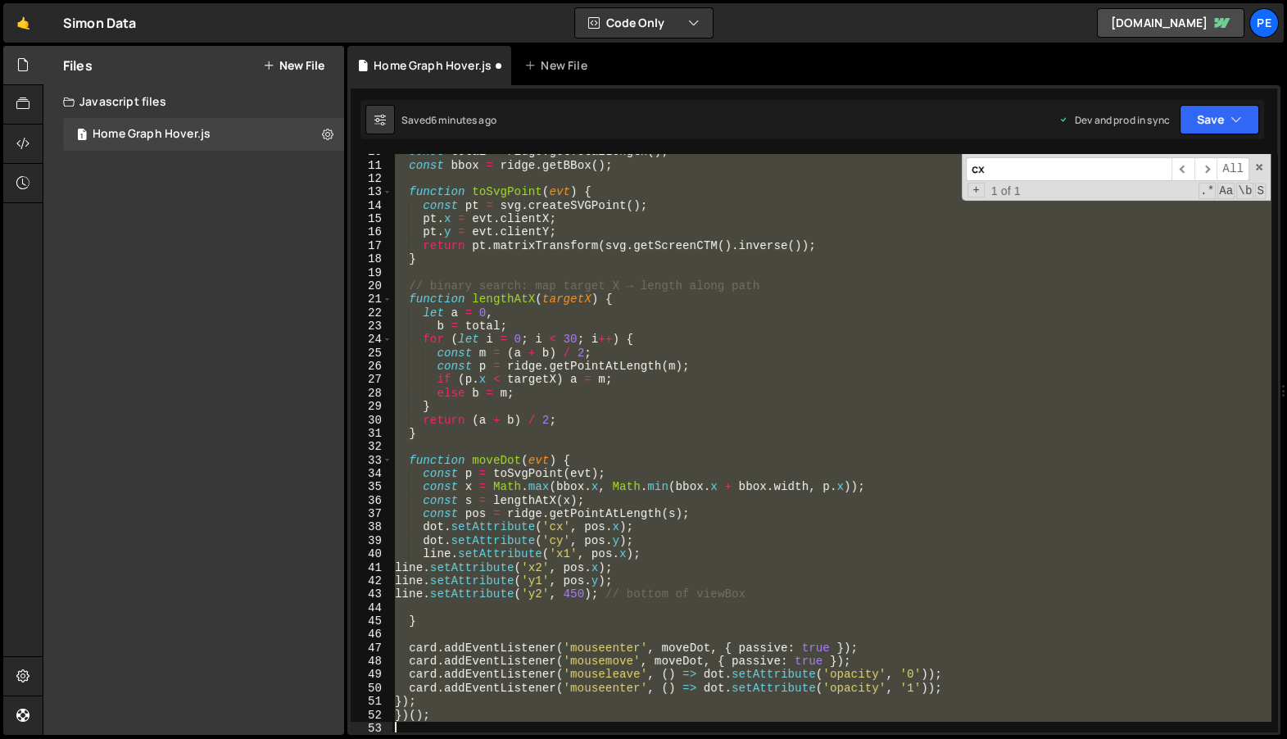
scroll to position [407, 0]
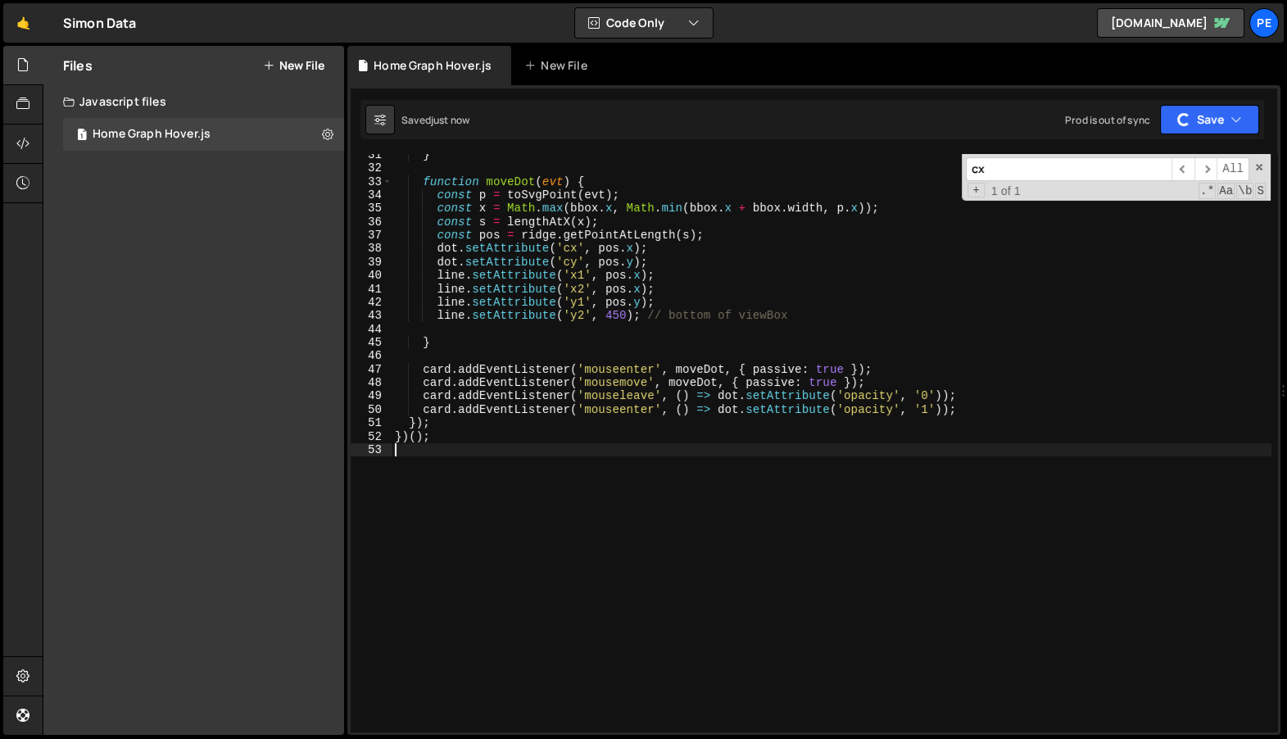
click at [656, 317] on div "} function moveDot ( evt ) { const p = toSvgPoint ( evt ) ; const x = Math . ma…" at bounding box center [832, 450] width 880 height 605
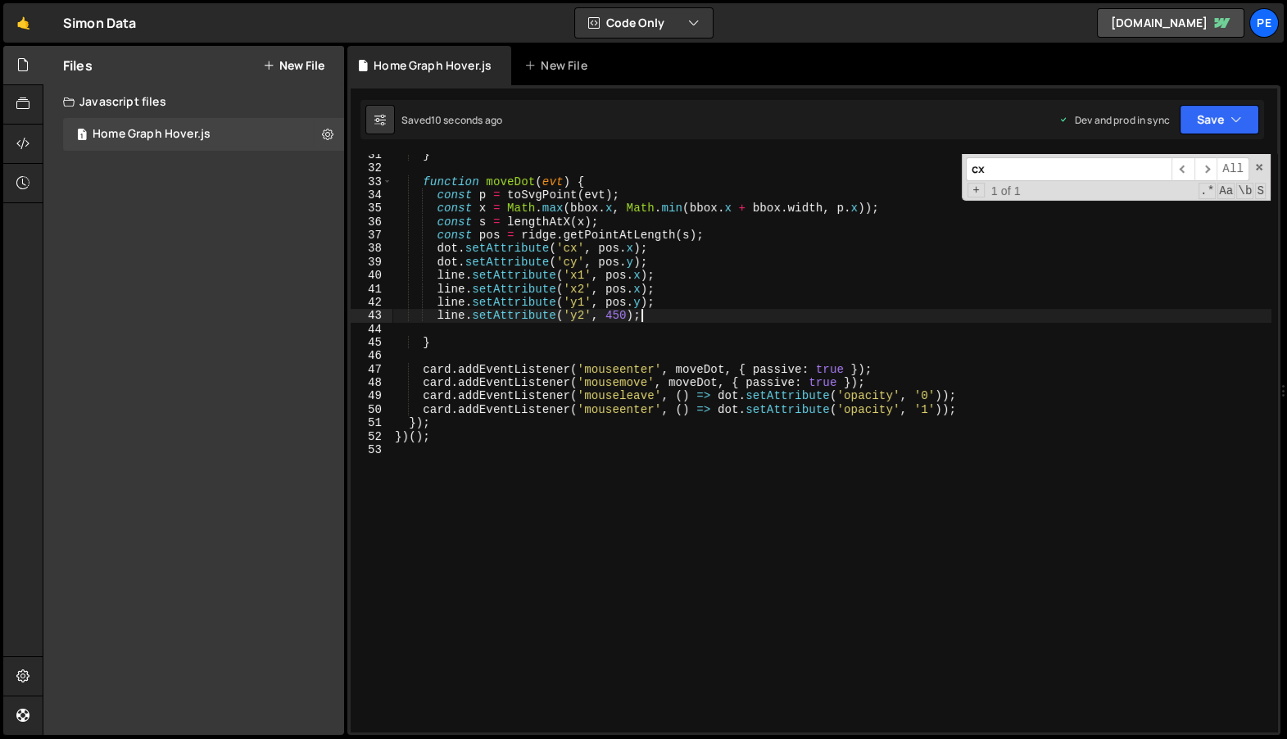
click at [684, 383] on div "} function moveDot ( evt ) { const p = toSvgPoint ( evt ) ; const x = Math . ma…" at bounding box center [832, 450] width 880 height 605
type textarea "card.addEventListener('mousemove', moveDot, { passive: true });"
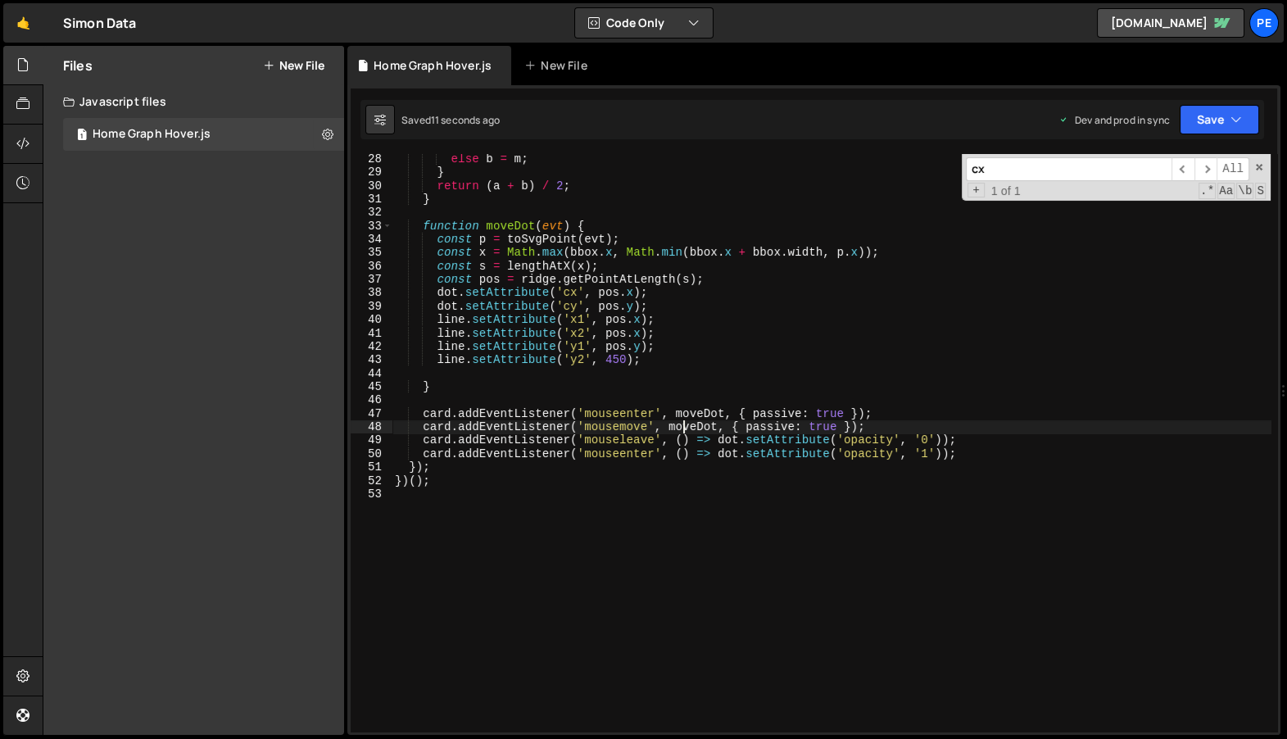
scroll to position [345, 0]
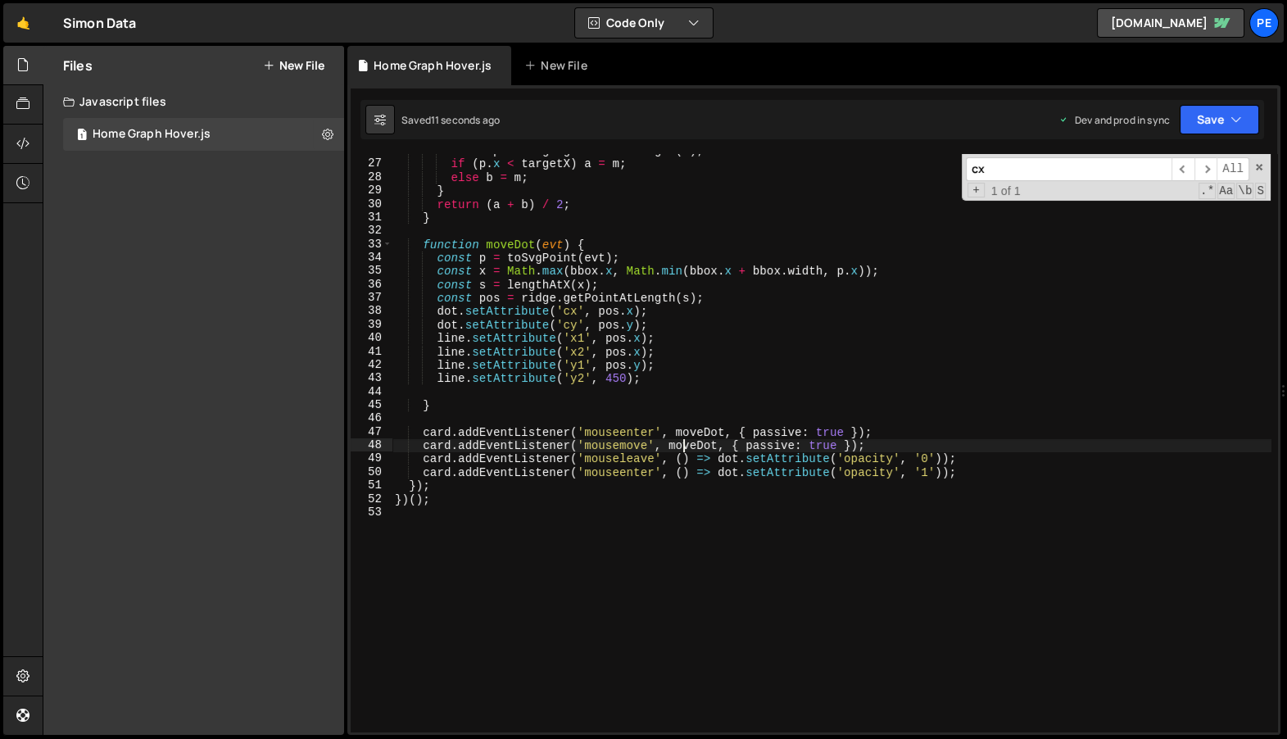
click at [661, 392] on div "const p = ridge . getPointAtLength ( m ) ; if ( p . x < targetX ) a = m ; else …" at bounding box center [832, 446] width 880 height 605
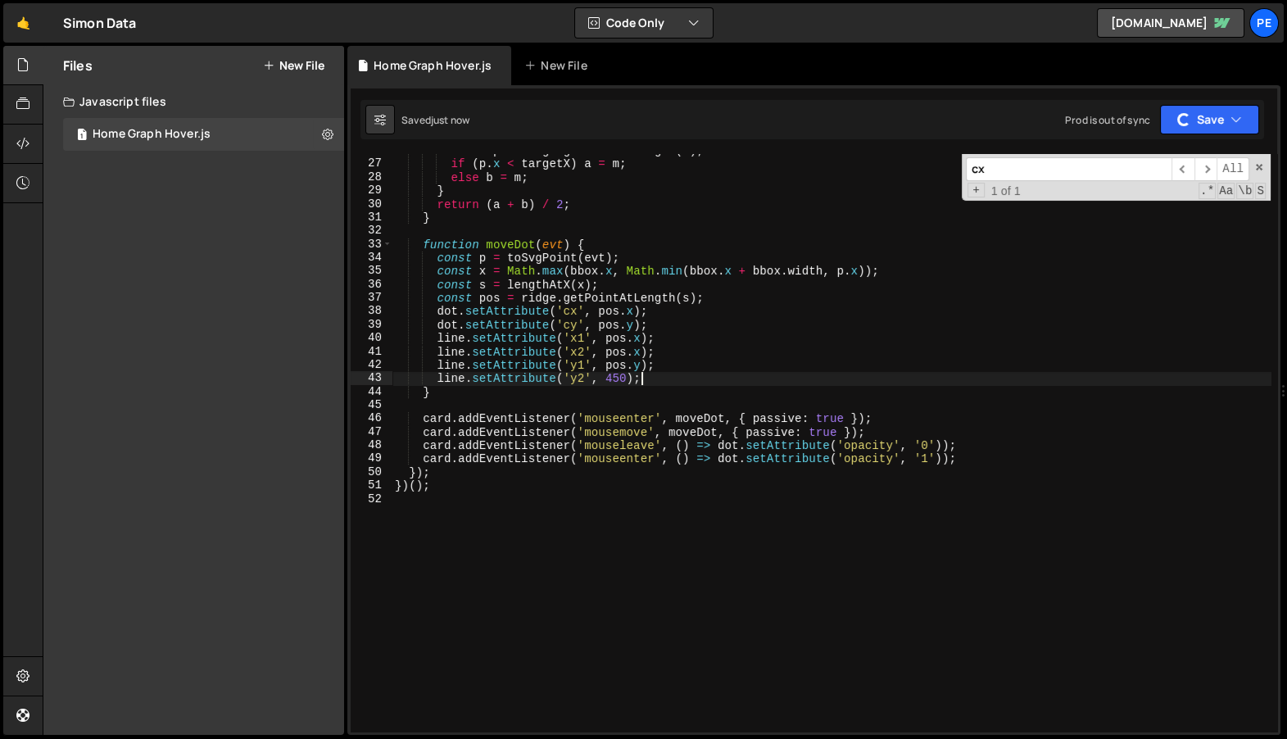
click at [654, 423] on div "const p = ridge . getPointAtLength ( m ) ; if ( p . x < targetX ) a = m ; else …" at bounding box center [832, 446] width 880 height 605
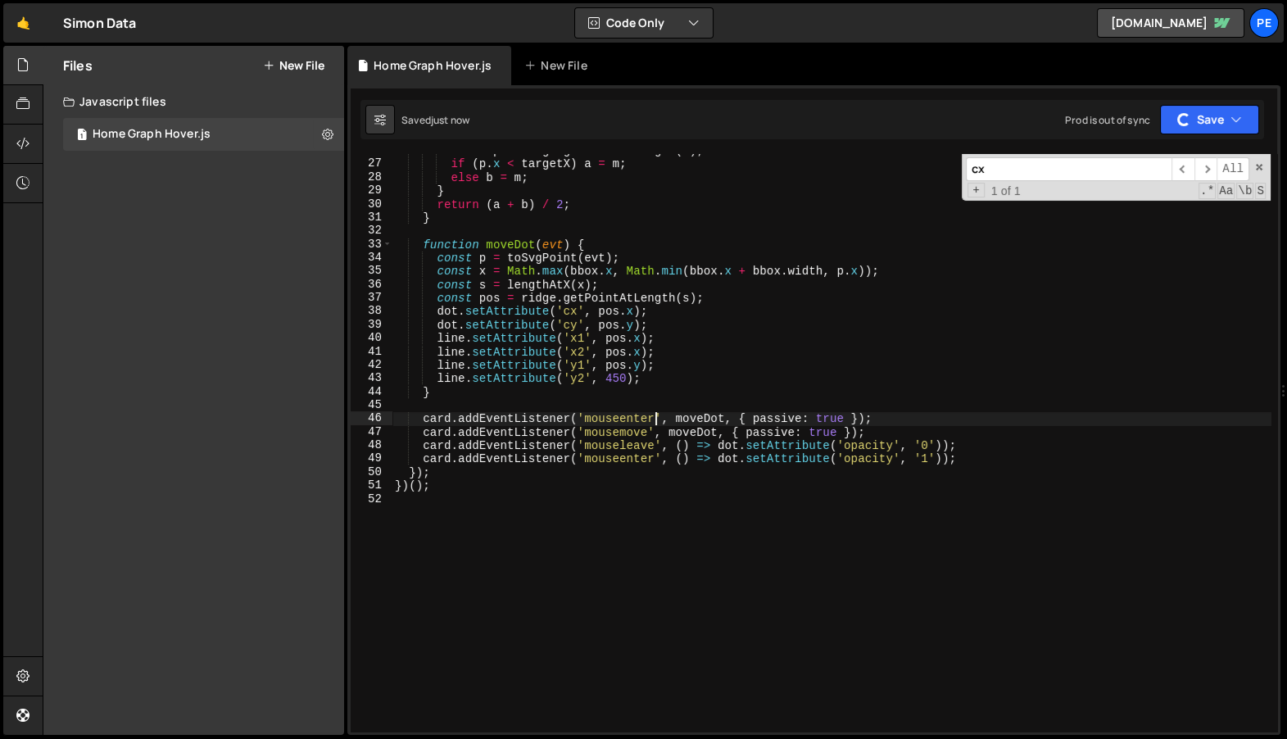
type textarea "})();"
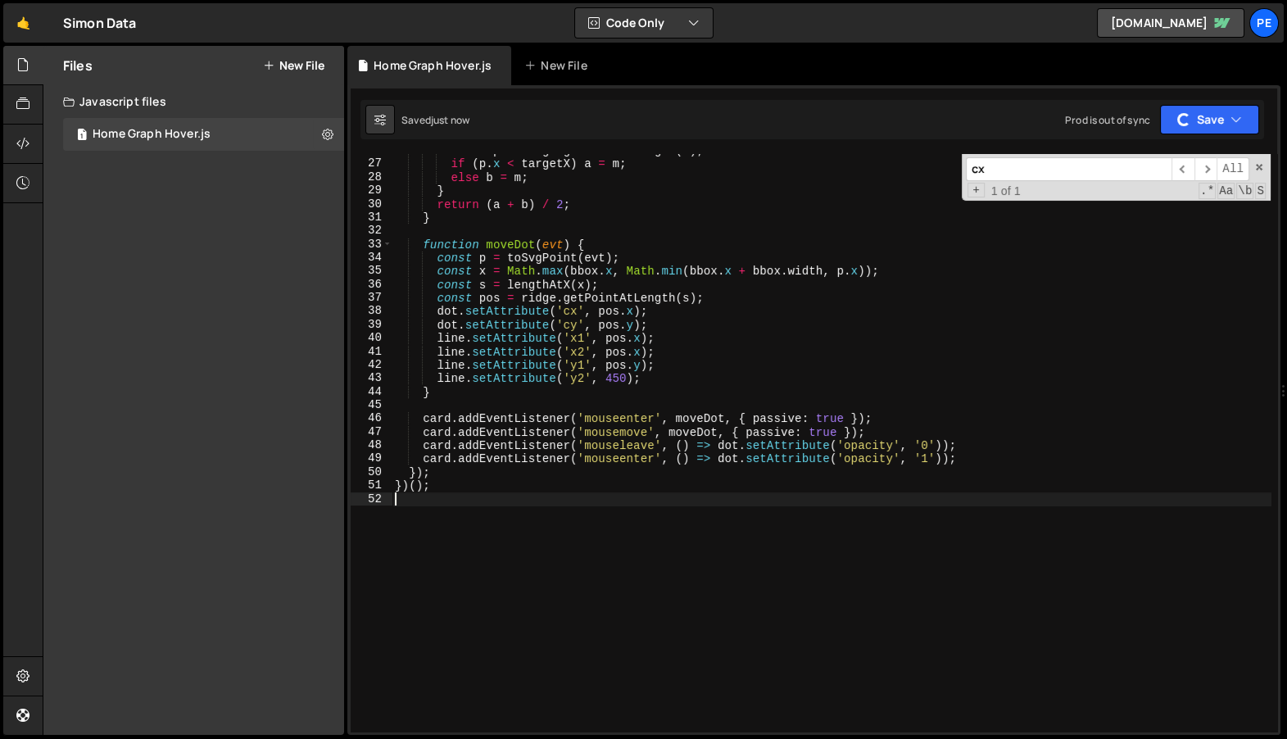
click at [629, 496] on div "const p = ridge . getPointAtLength ( m ) ; if ( p . x < targetX ) a = m ; else …" at bounding box center [832, 446] width 880 height 605
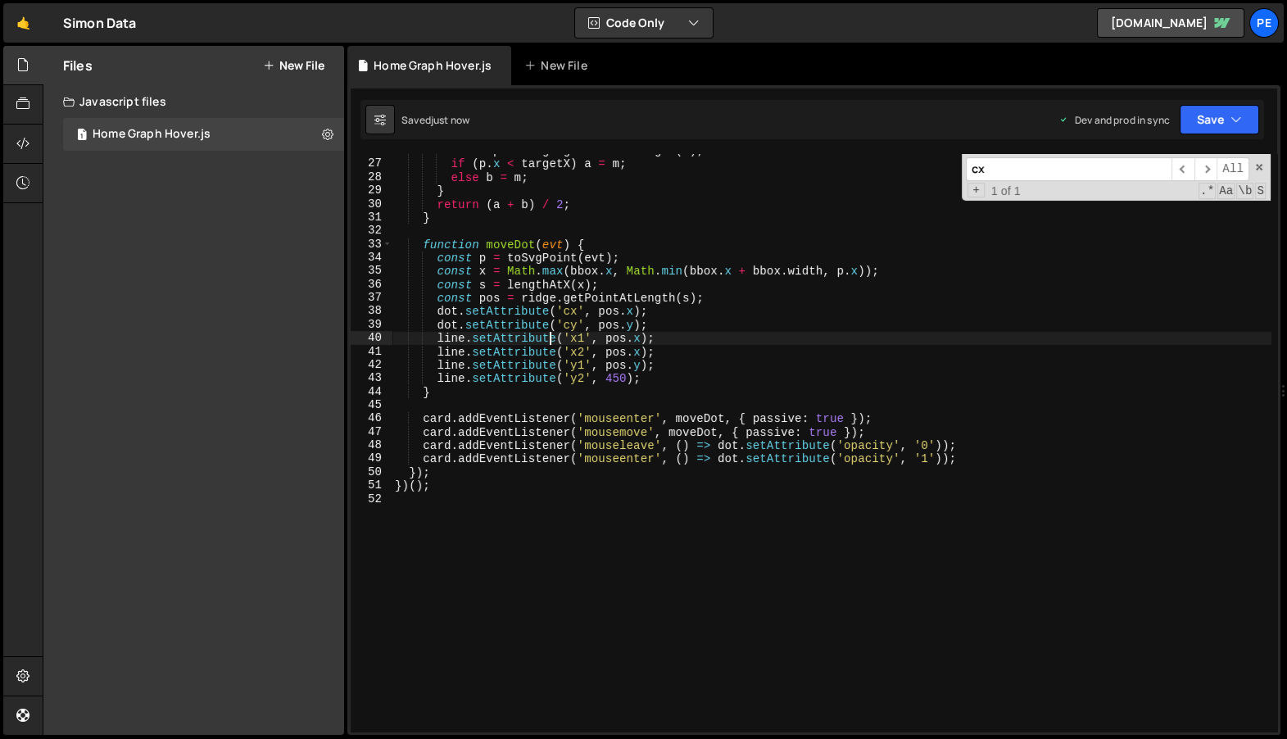
click at [550, 344] on div "const p = ridge . getPointAtLength ( m ) ; if ( p . x < targetX ) a = m ; else …" at bounding box center [832, 446] width 880 height 605
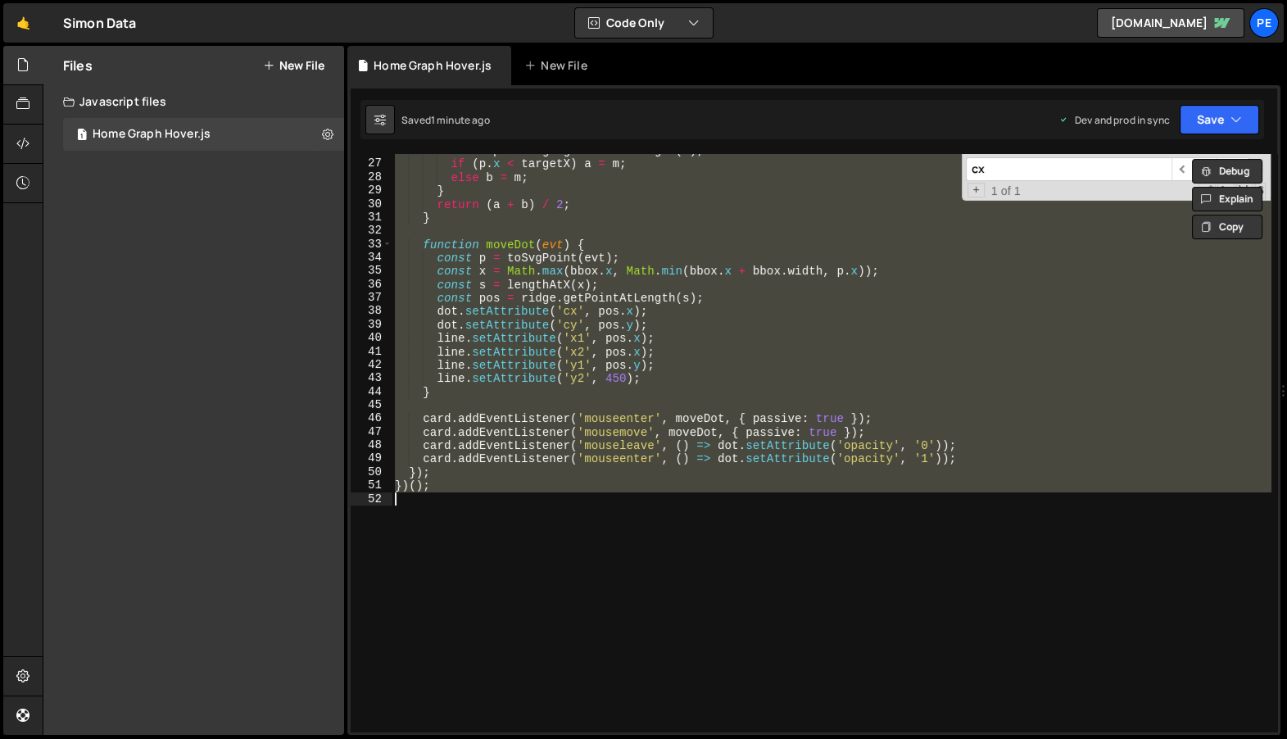
click at [763, 396] on div "const p = ridge . getPointAtLength ( m ) ; if ( p . x < targetX ) a = m ; else …" at bounding box center [832, 446] width 880 height 605
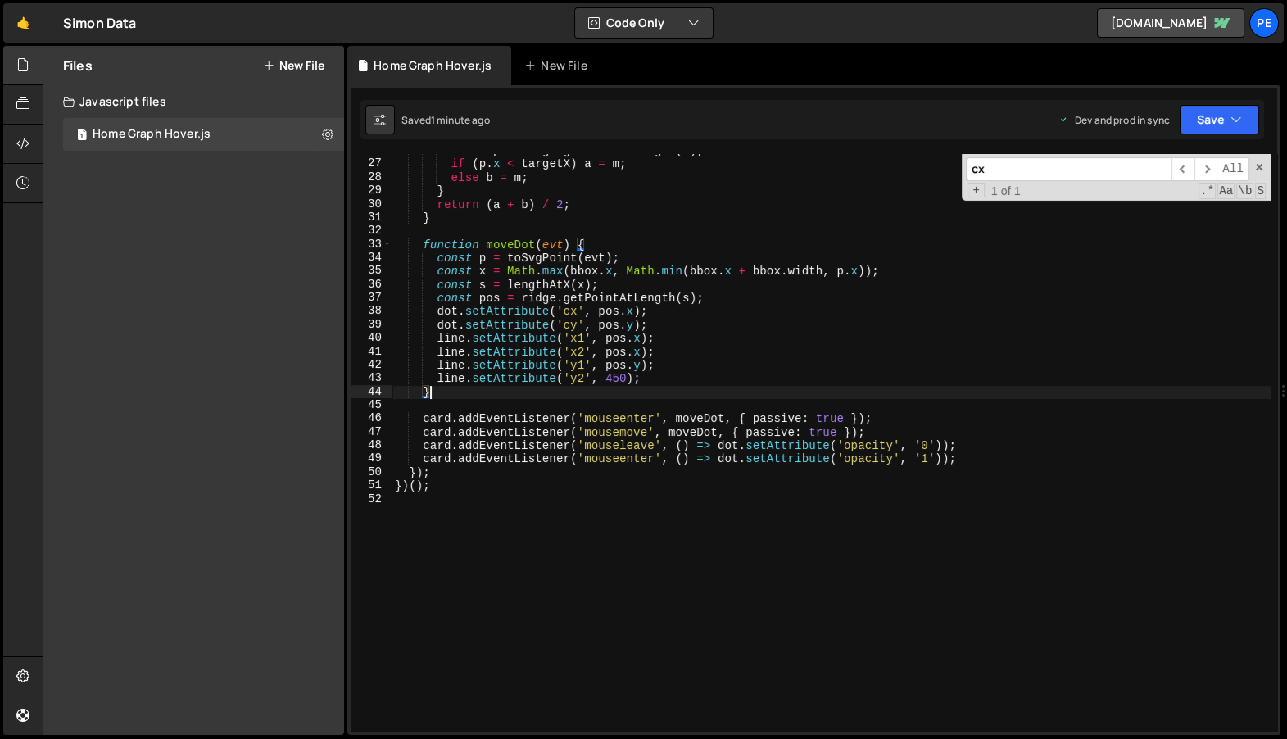
type textarea "})();"
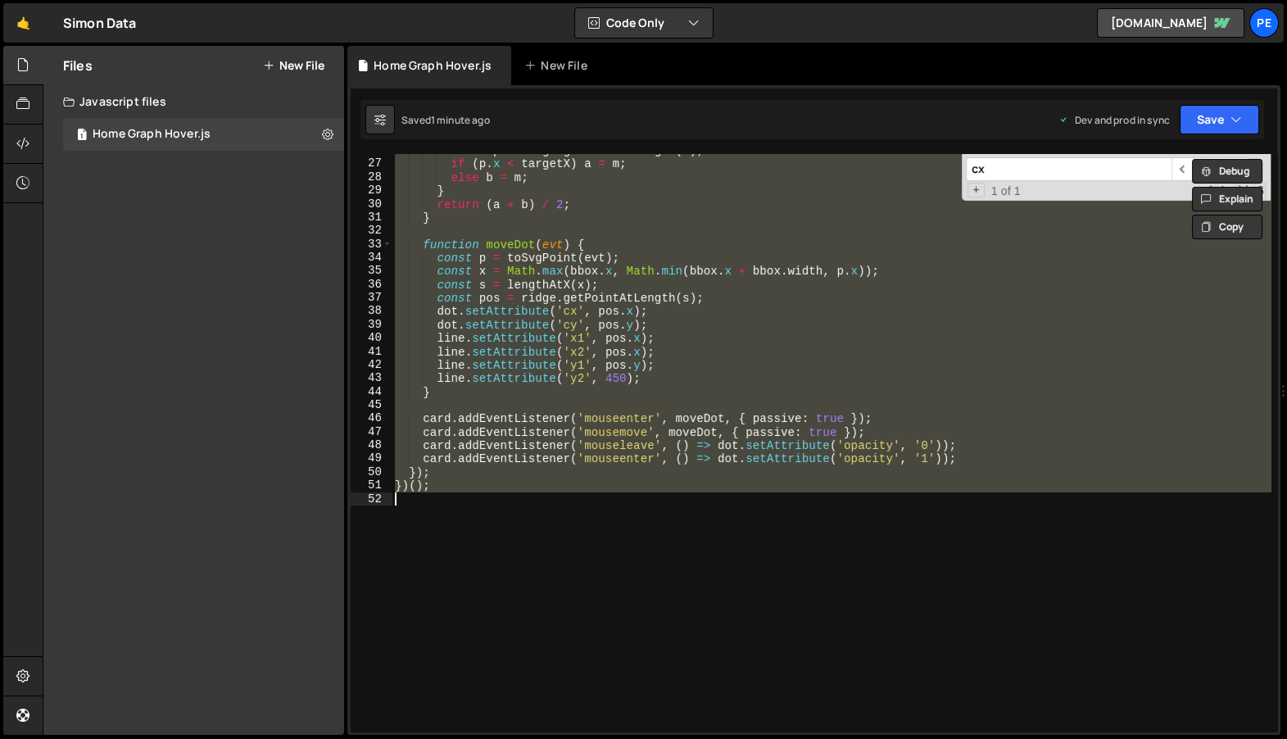
paste textarea
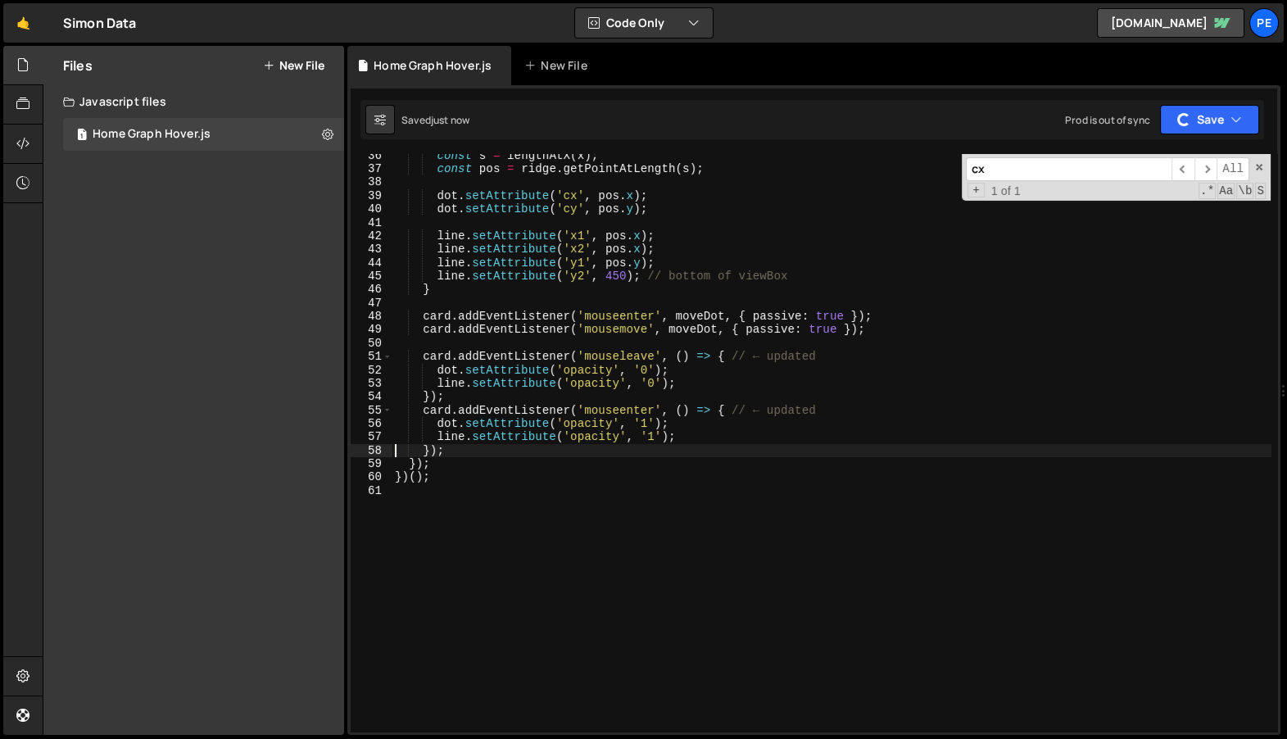
scroll to position [473, 0]
click at [531, 430] on div "const s = lengthAtX ( x ) ; const pos = ridge . getPointAtLength ( s ) ; dot . …" at bounding box center [832, 452] width 880 height 605
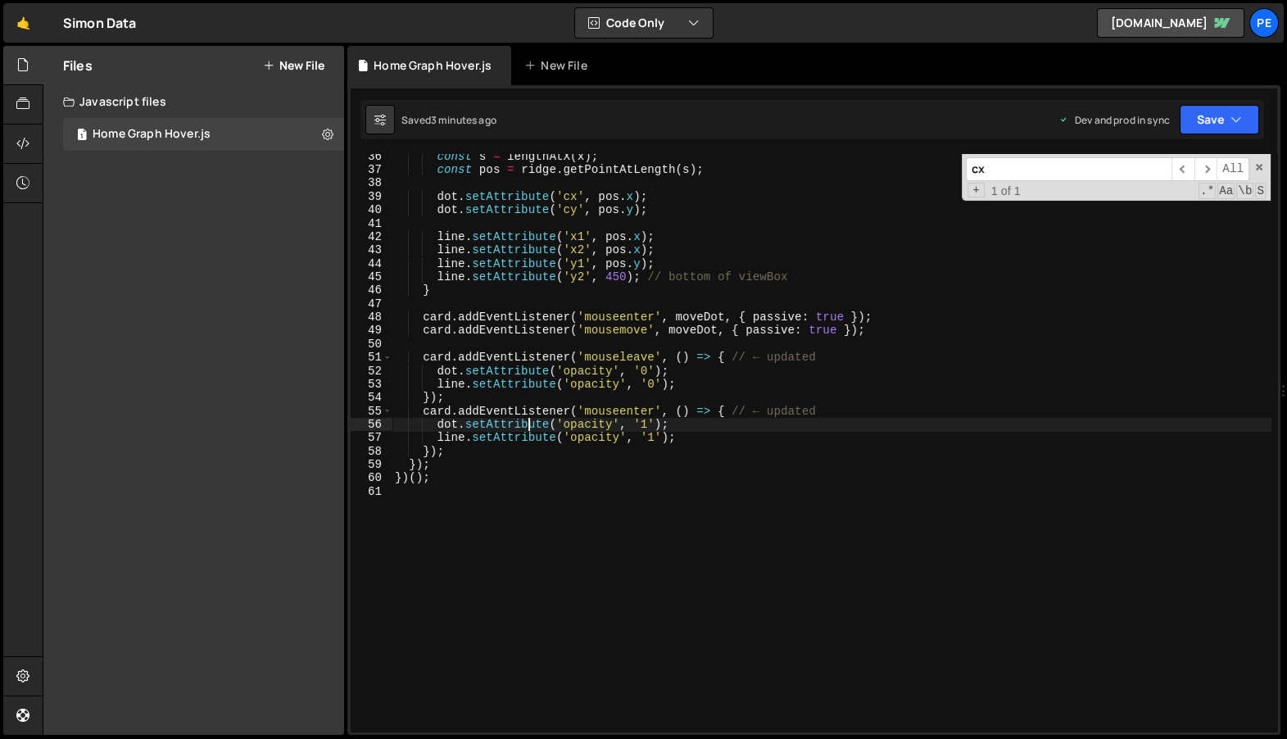
click at [844, 266] on div "const s = lengthAtX ( x ) ; const pos = ridge . getPointAtLength ( s ) ; dot . …" at bounding box center [832, 452] width 880 height 605
type textarea "})();"
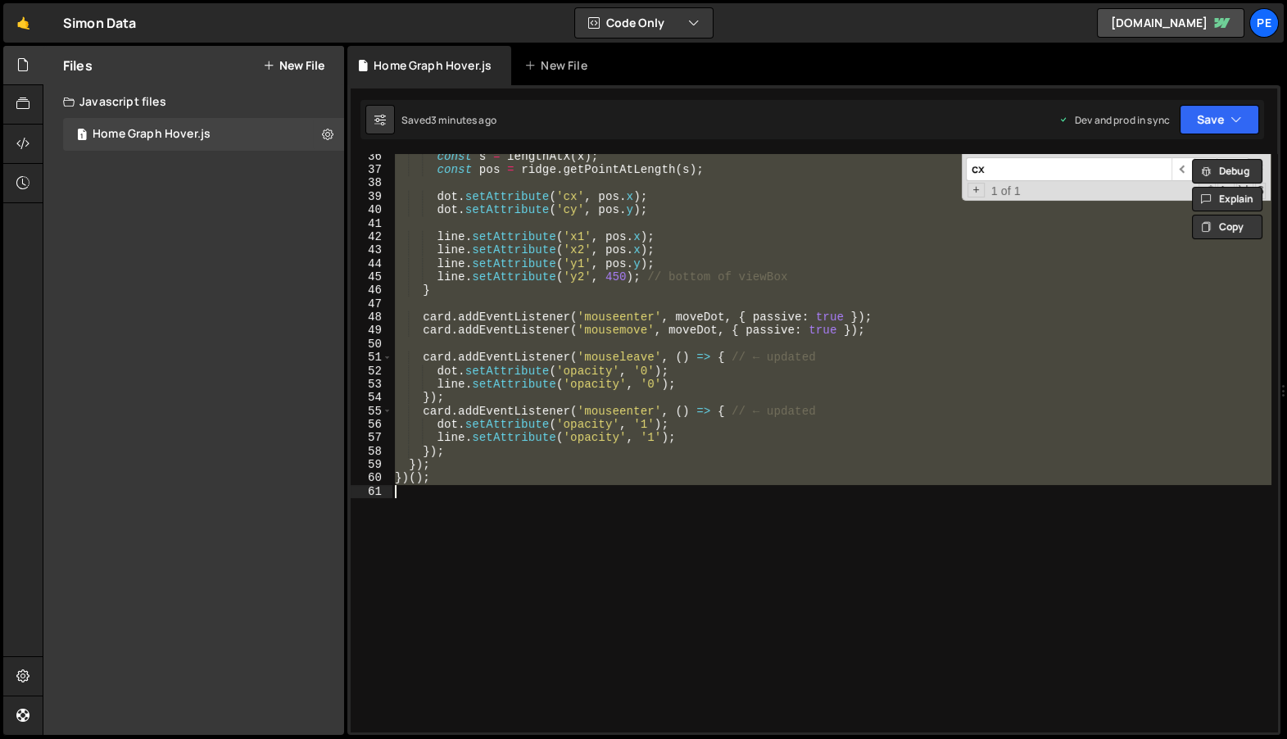
paste textarea
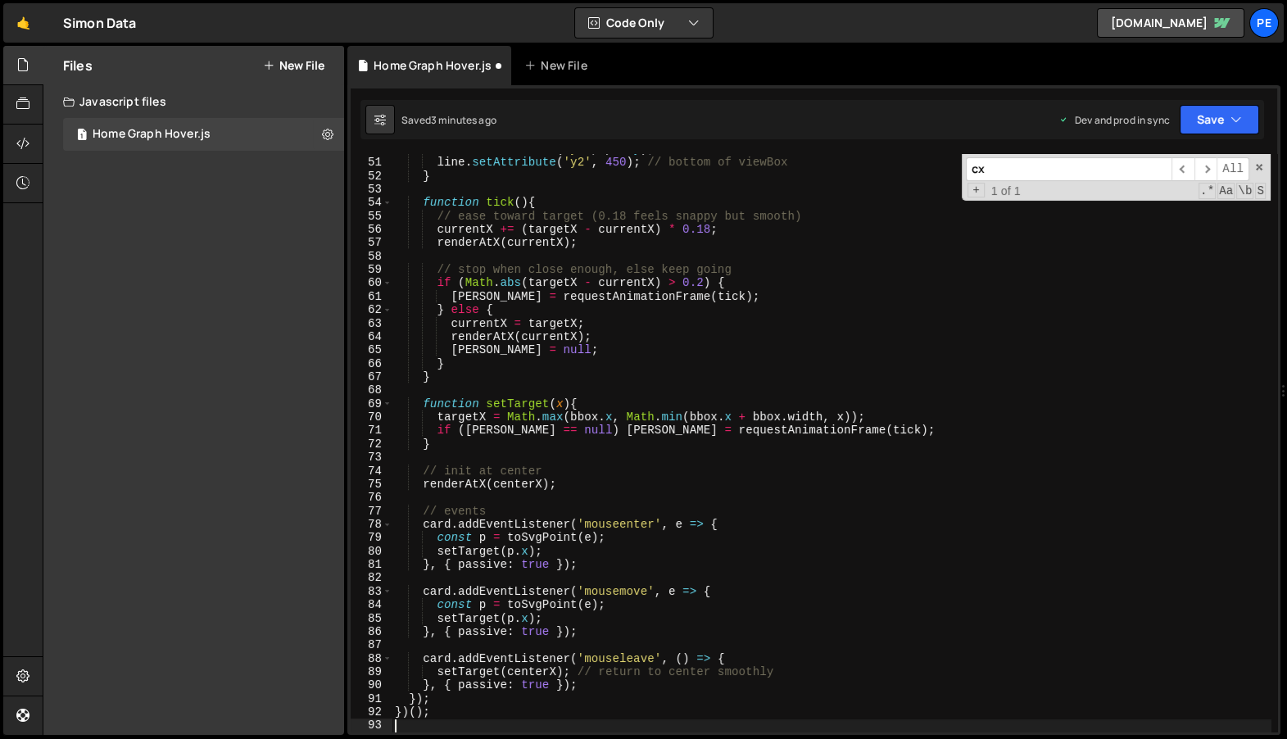
scroll to position [668, 0]
type textarea "}, { passive: true });"
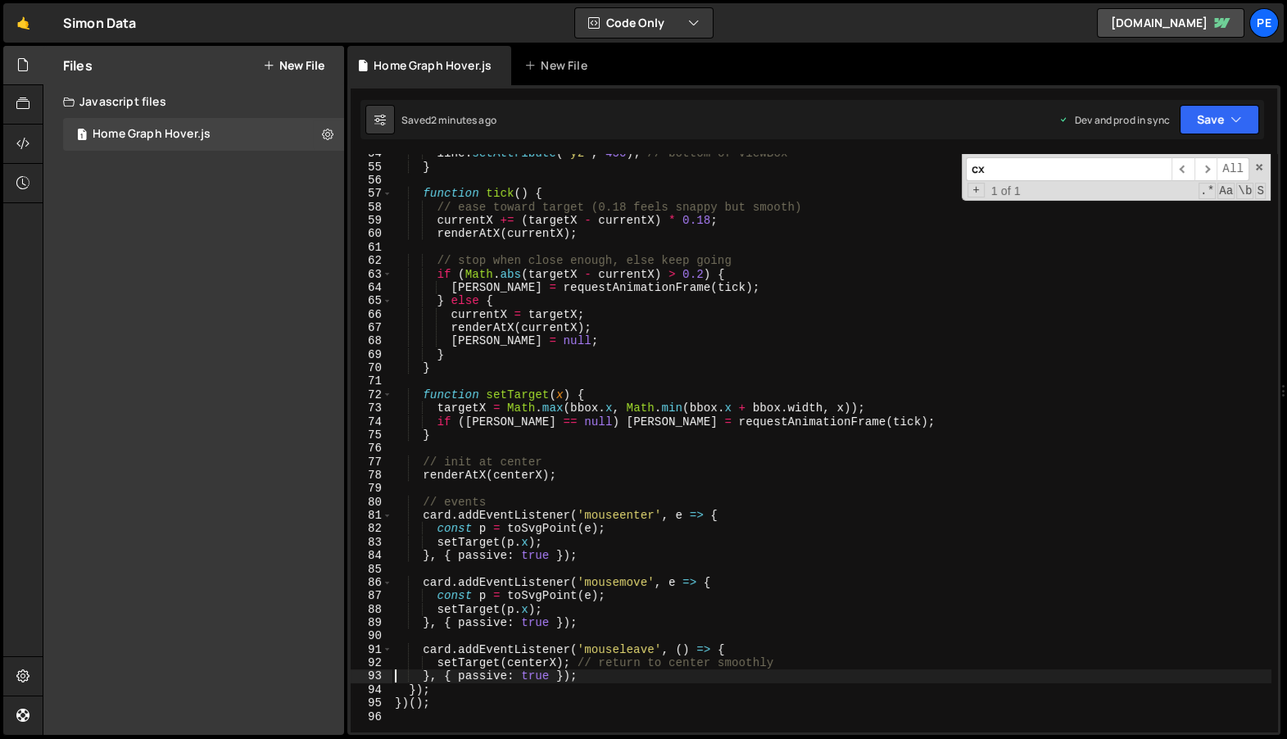
scroll to position [990, 0]
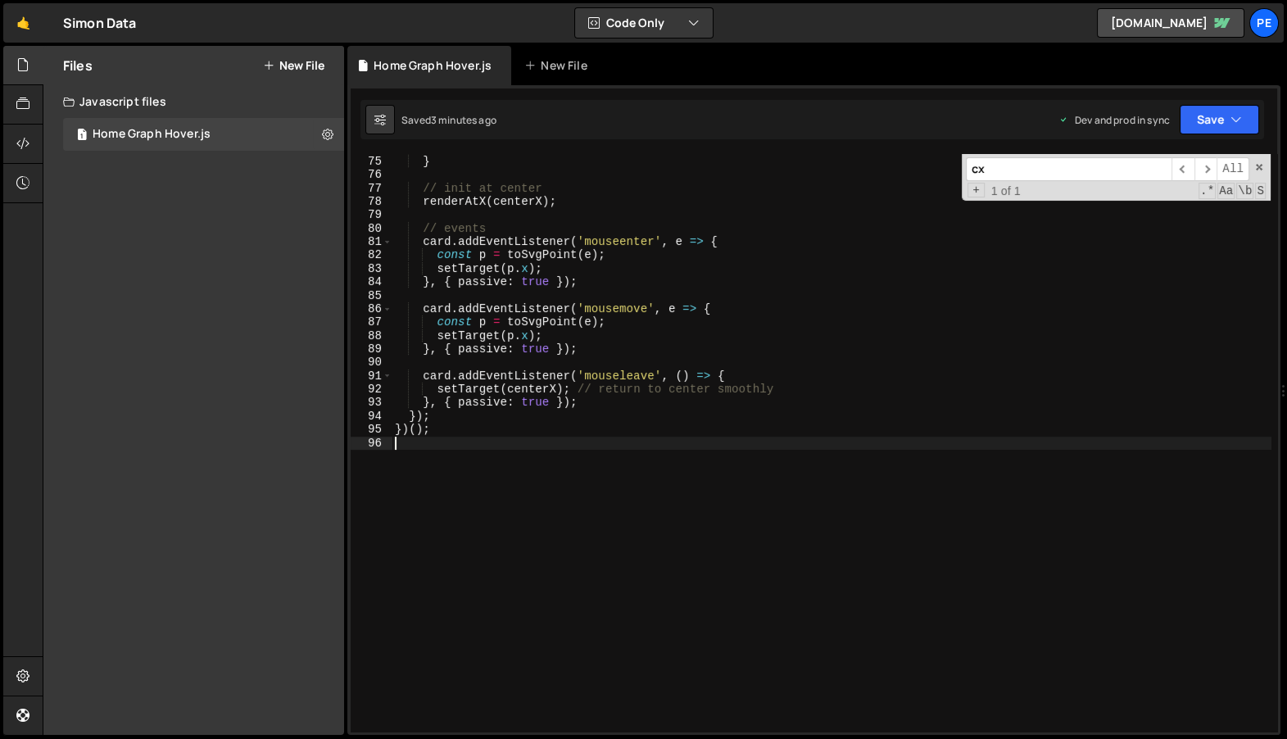
click at [699, 455] on div "if ( rafId == null ) rafId = requestAnimationFrame ( tick ) ; } // init at cent…" at bounding box center [832, 444] width 880 height 605
type textarea "})();"
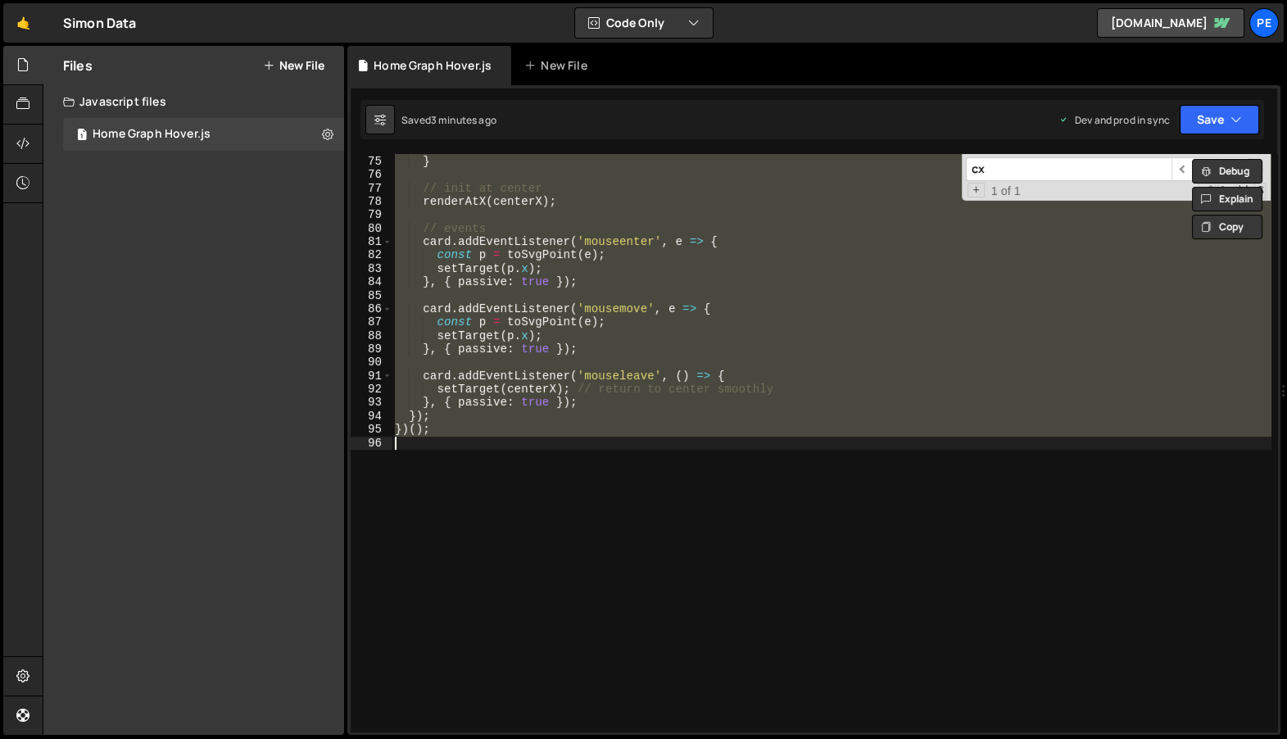
paste textarea
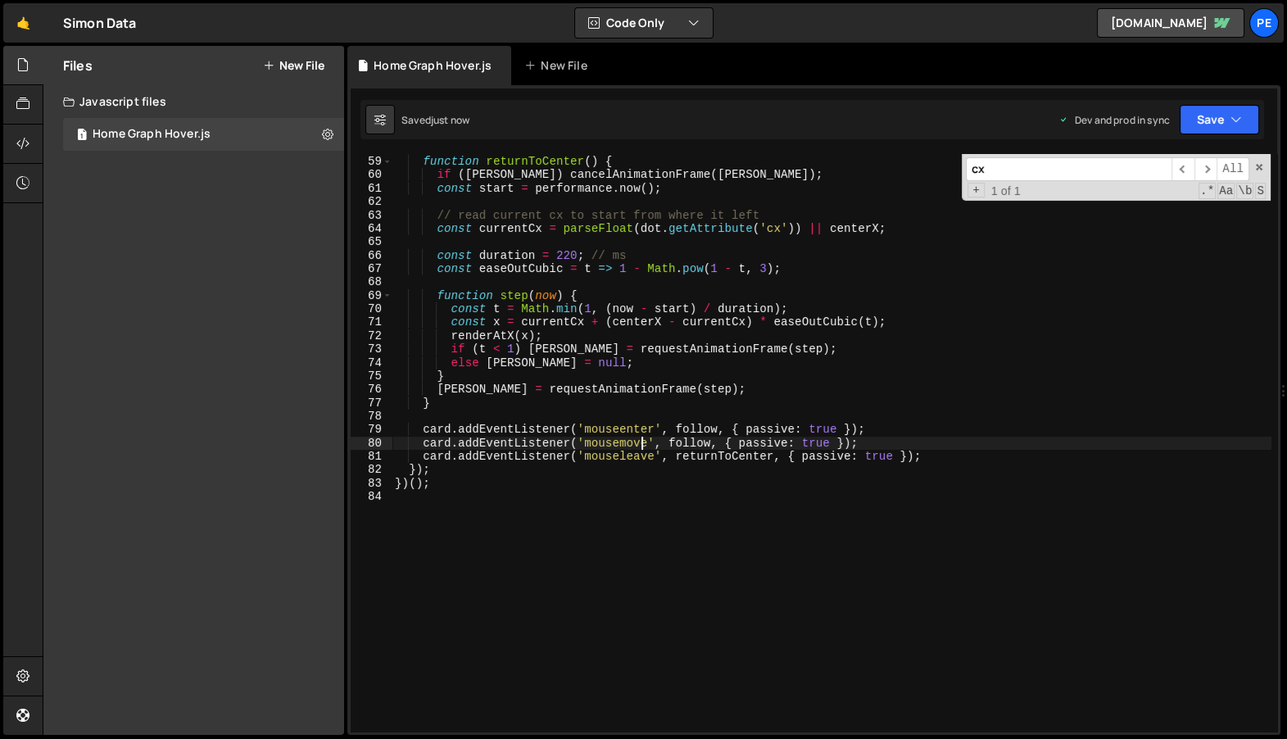
click at [644, 449] on div "function returnToCenter ( ) { if ( rafId ) cancelAnimationFrame ( rafId ) ; con…" at bounding box center [832, 444] width 880 height 605
type textarea "})();"
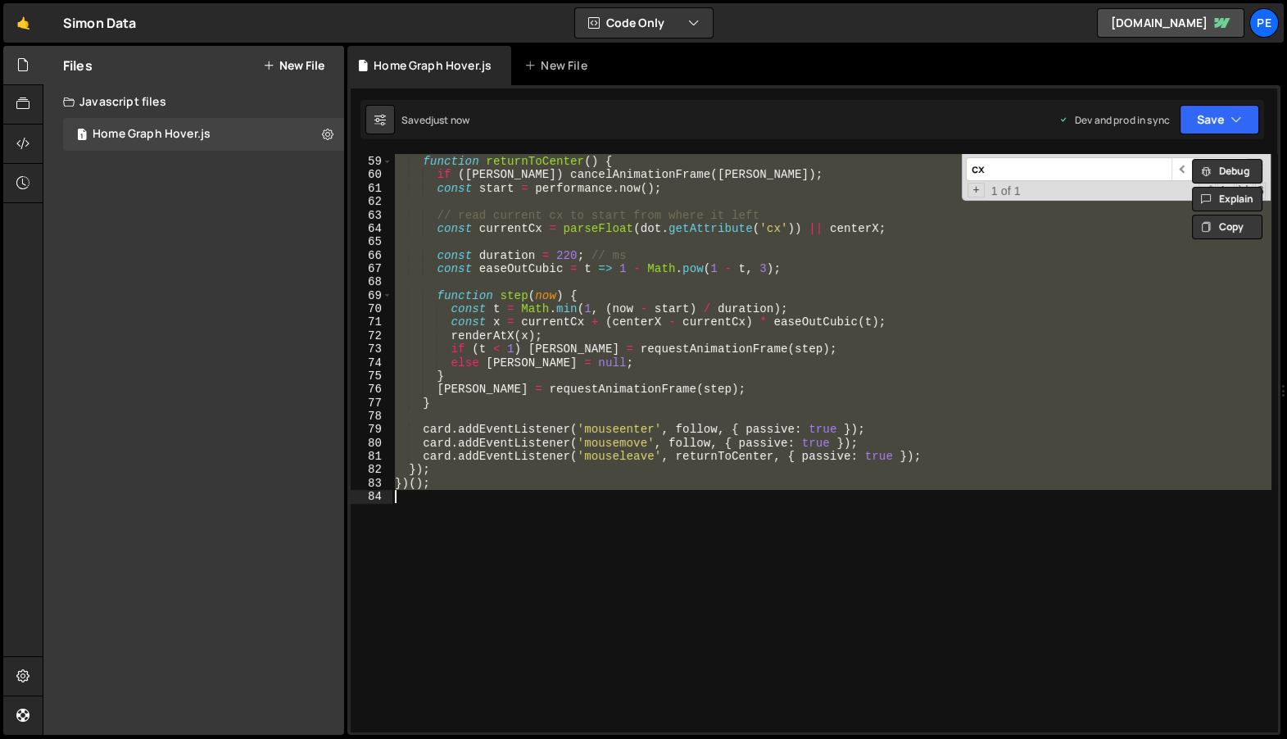
paste textarea
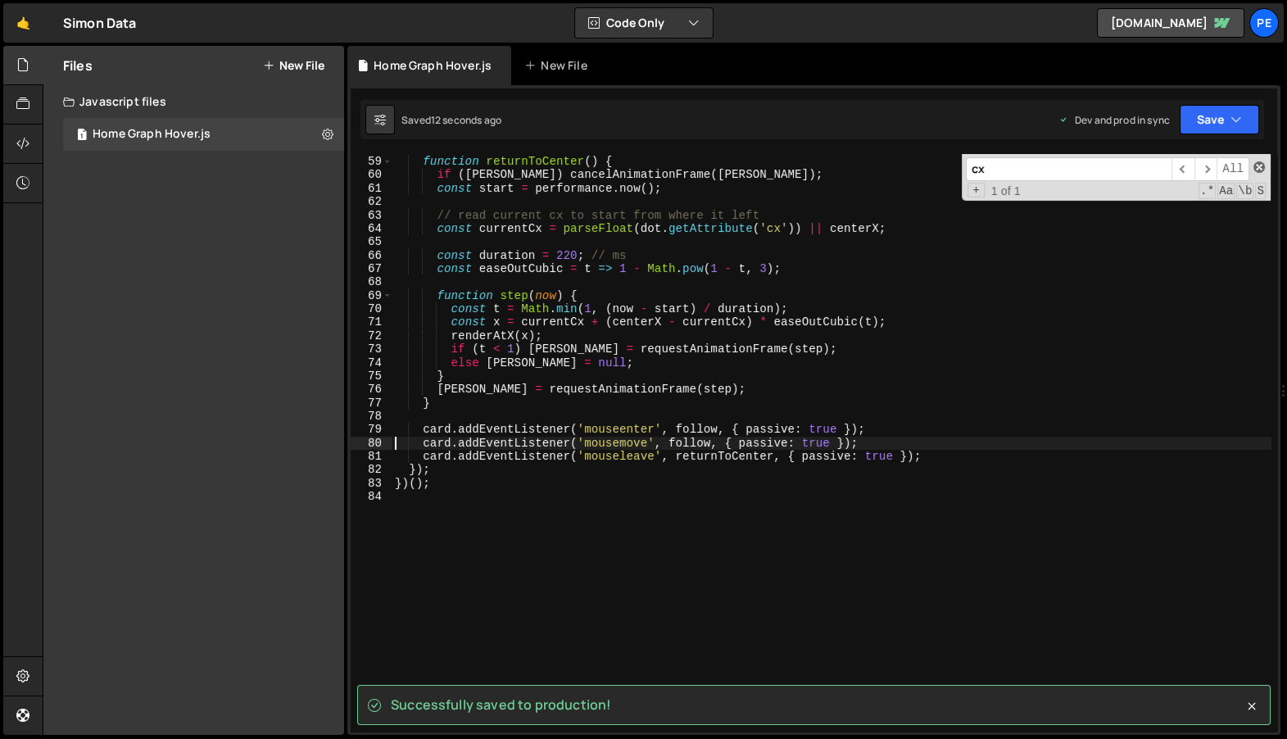
click at [1261, 164] on span at bounding box center [1258, 166] width 11 height 11
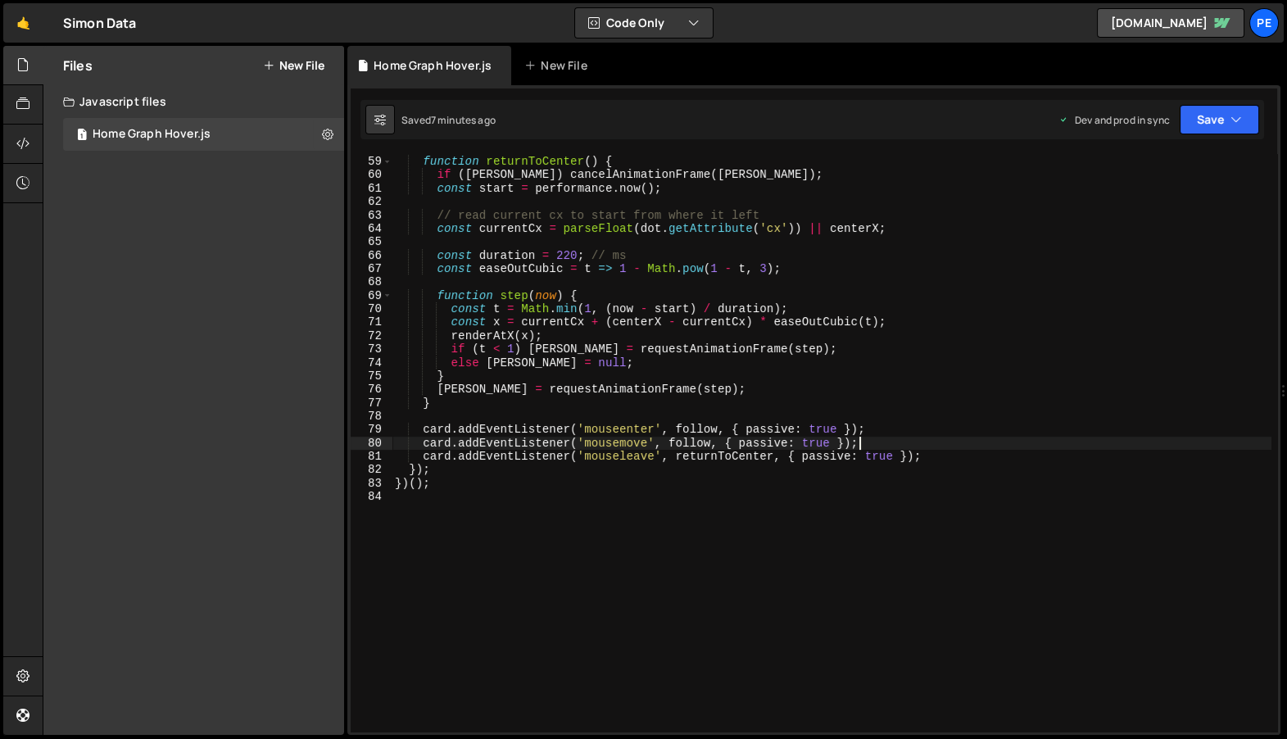
click at [871, 437] on div "function returnToCenter ( ) { if ( rafId ) cancelAnimationFrame ( rafId ) ; con…" at bounding box center [832, 444] width 880 height 605
type textarea "})();"
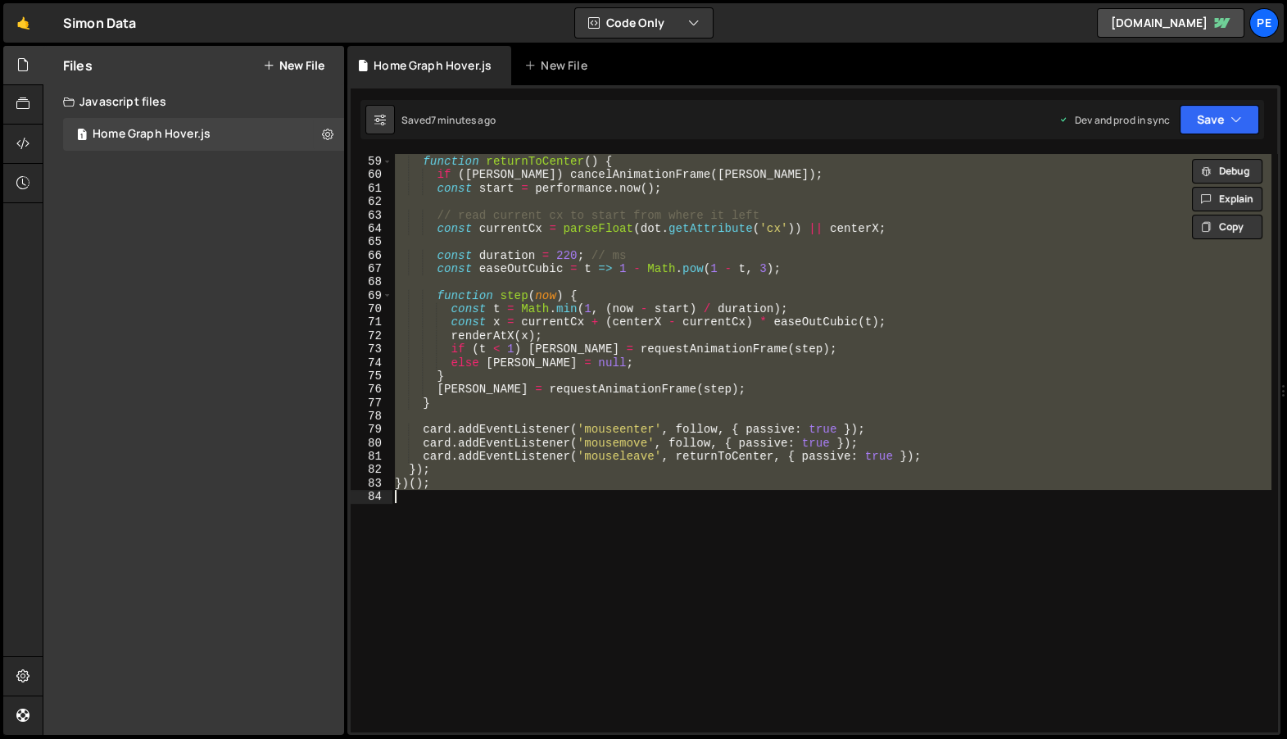
paste textarea
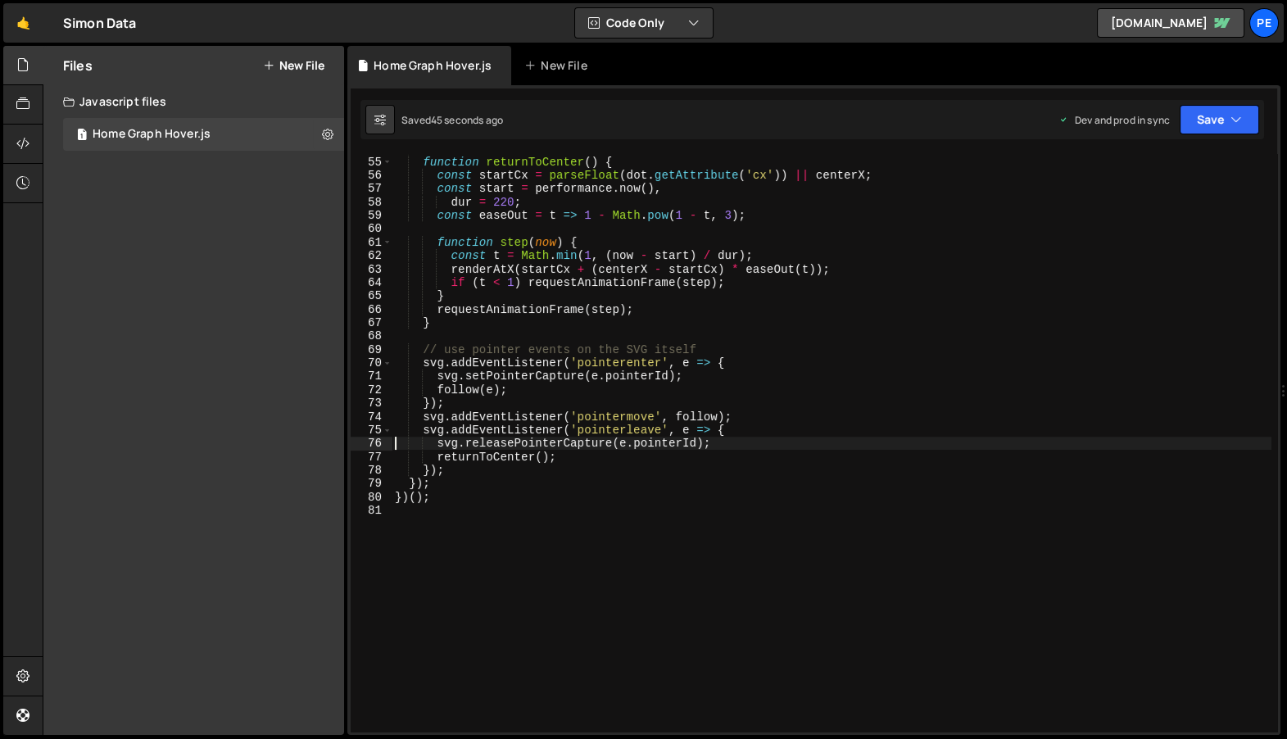
click at [874, 325] on div "// smooth return to center on leave function returnToCenter ( ) { const startCx…" at bounding box center [832, 444] width 880 height 605
type textarea "})();"
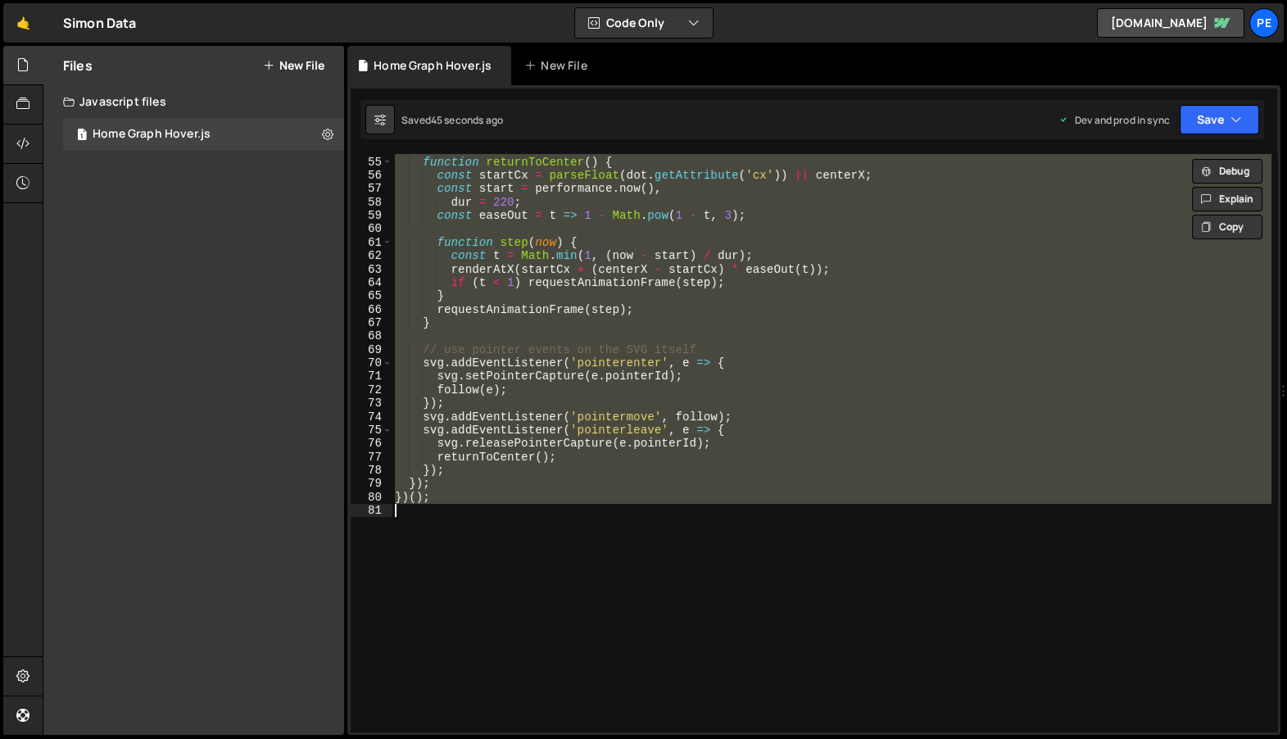
paste textarea
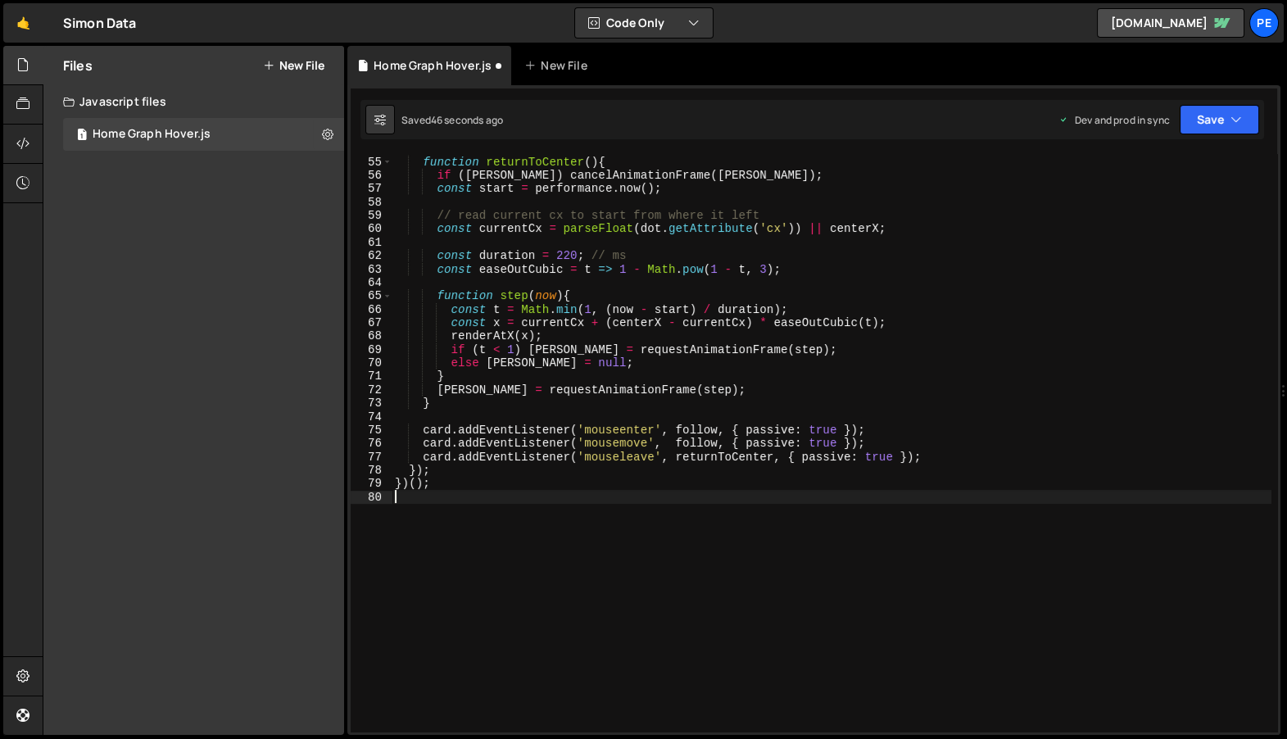
type textarea "card.addEventListener('mousemove', follow, { passive: true });"
